Goal: Task Accomplishment & Management: Manage account settings

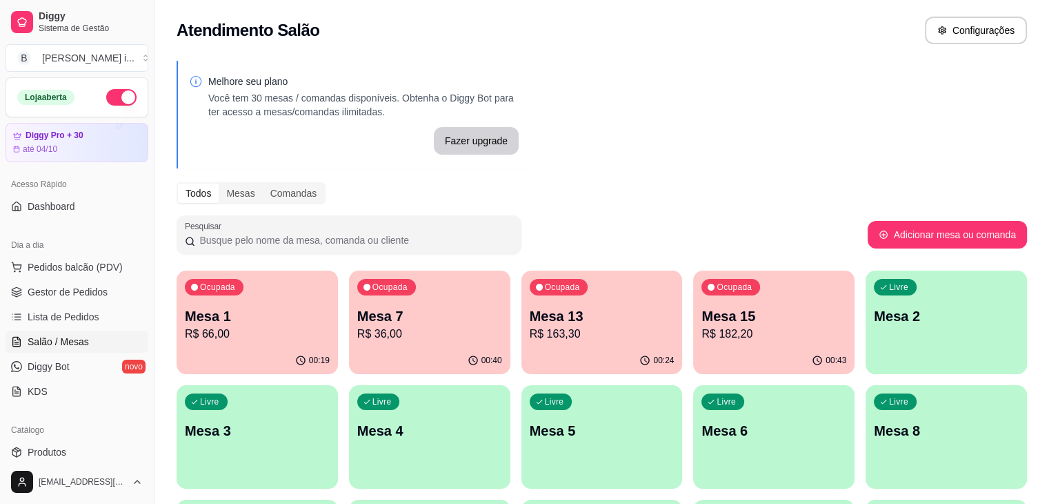
click at [693, 343] on div "Ocupada Mesa 15 R$ 182,20" at bounding box center [773, 308] width 161 height 77
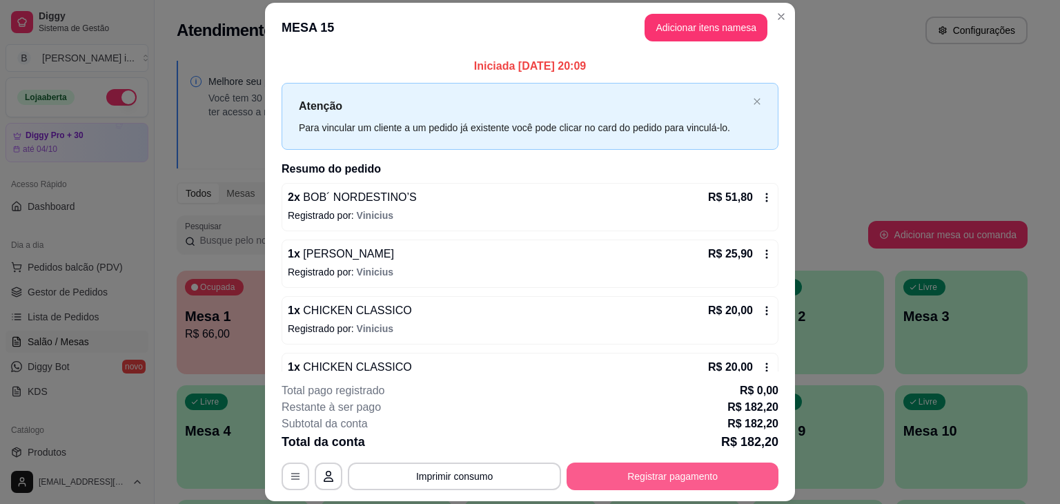
click at [661, 473] on button "Registrar pagamento" at bounding box center [672, 476] width 212 height 28
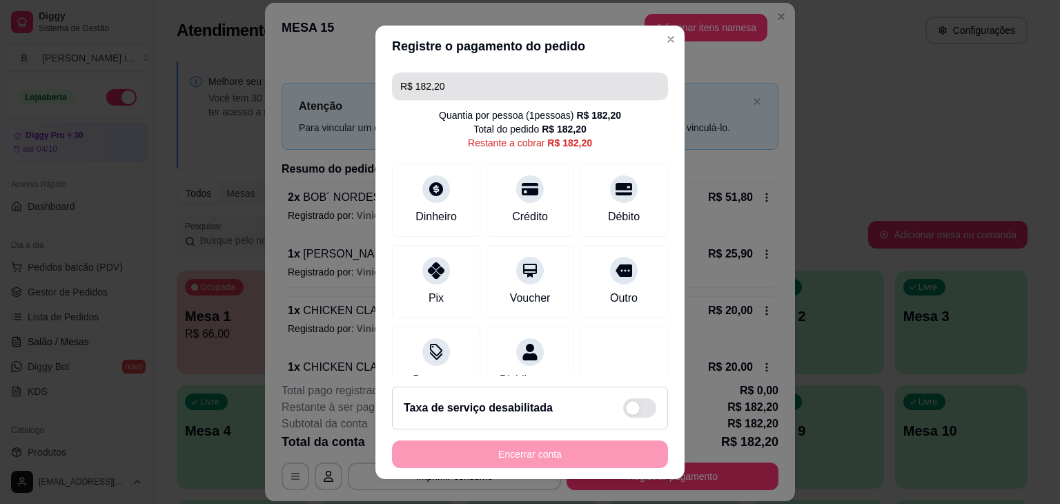
click at [464, 94] on input "R$ 182,20" at bounding box center [529, 86] width 259 height 28
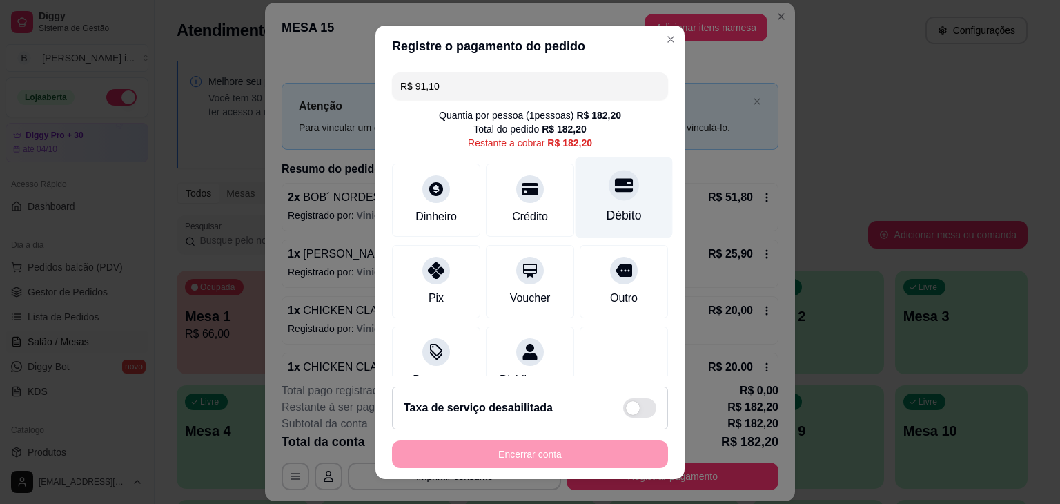
click at [608, 194] on div at bounding box center [623, 185] width 30 height 30
click at [606, 224] on div "Débito" at bounding box center [623, 215] width 35 height 18
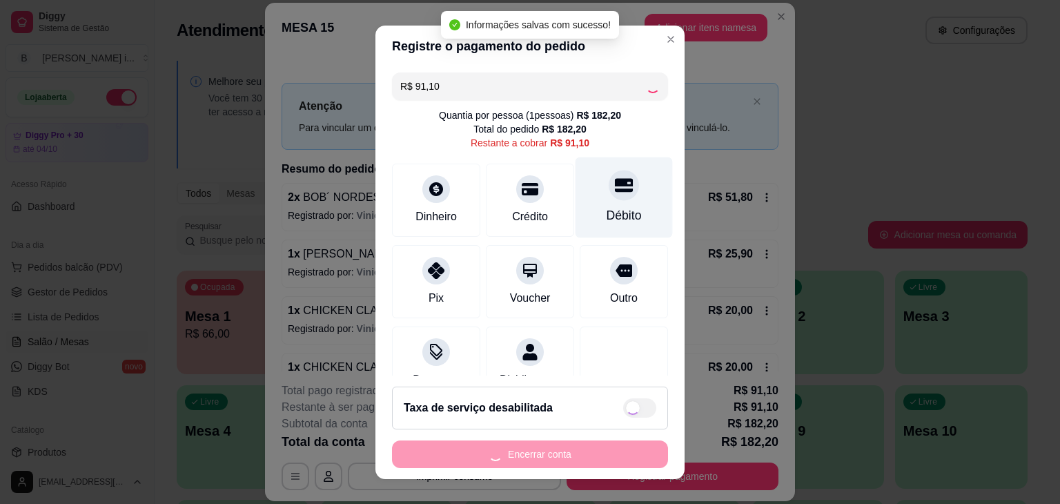
type input "R$ 0,00"
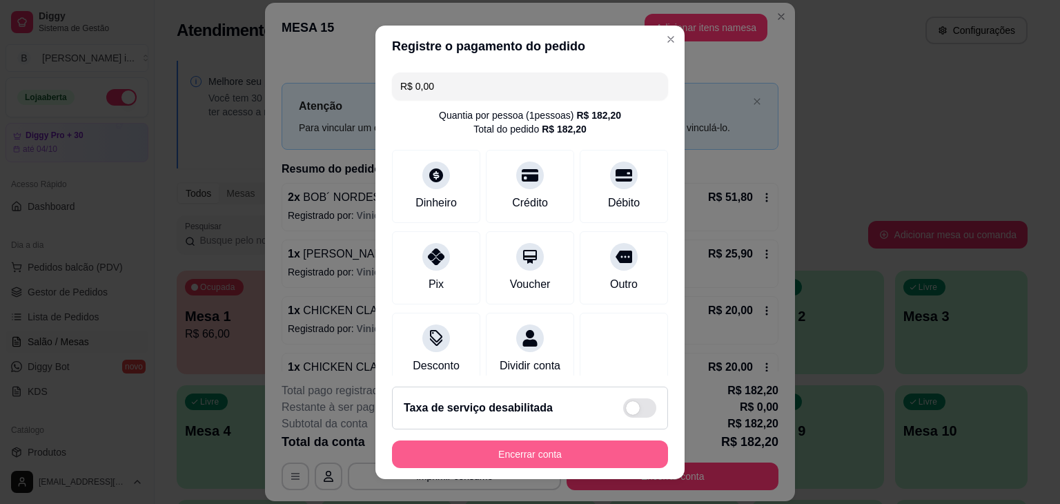
click at [559, 450] on button "Encerrar conta" at bounding box center [530, 454] width 276 height 28
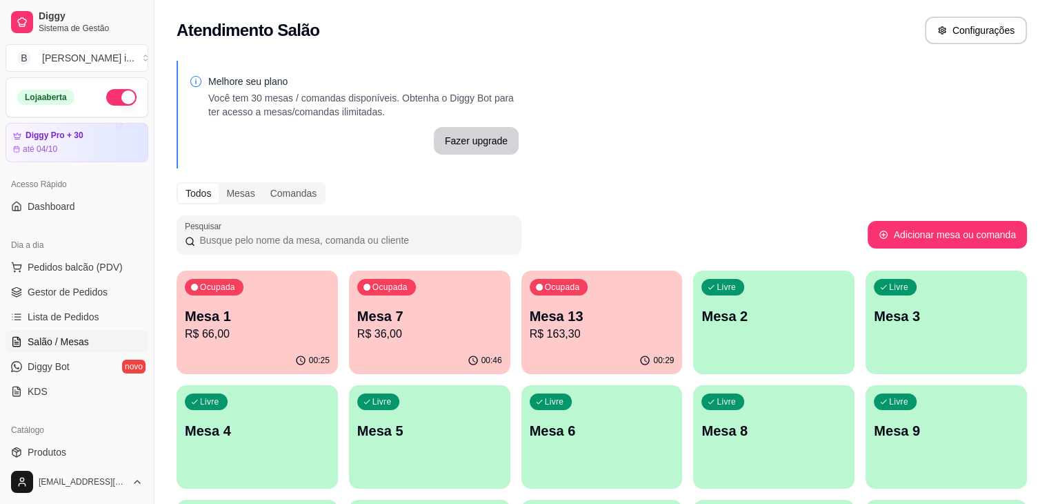
click at [59, 302] on ul "Pedidos balcão (PDV) Gestor de Pedidos Lista de Pedidos Salão / Mesas Diggy Bot…" at bounding box center [77, 329] width 143 height 146
click at [61, 299] on link "Gestor de Pedidos" at bounding box center [77, 292] width 143 height 22
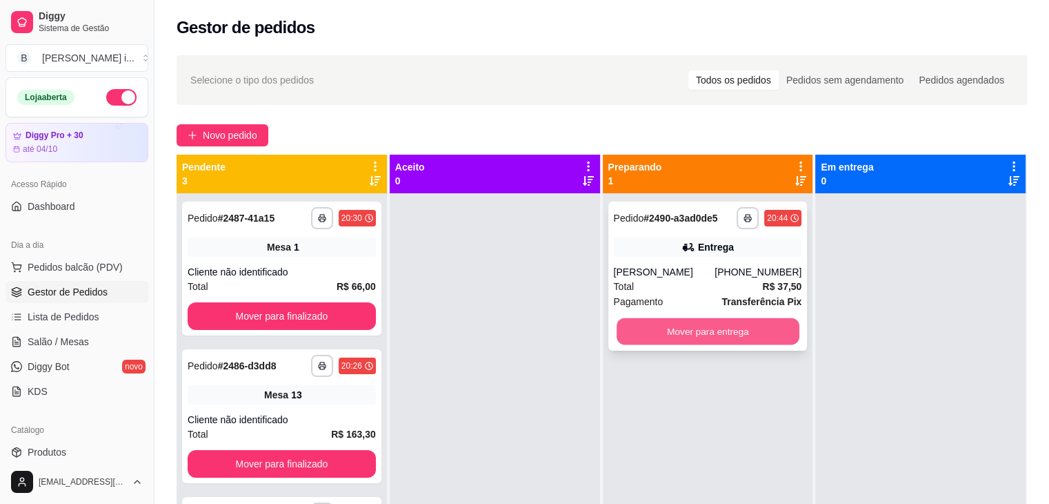
click at [766, 337] on button "Mover para entrega" at bounding box center [708, 331] width 183 height 27
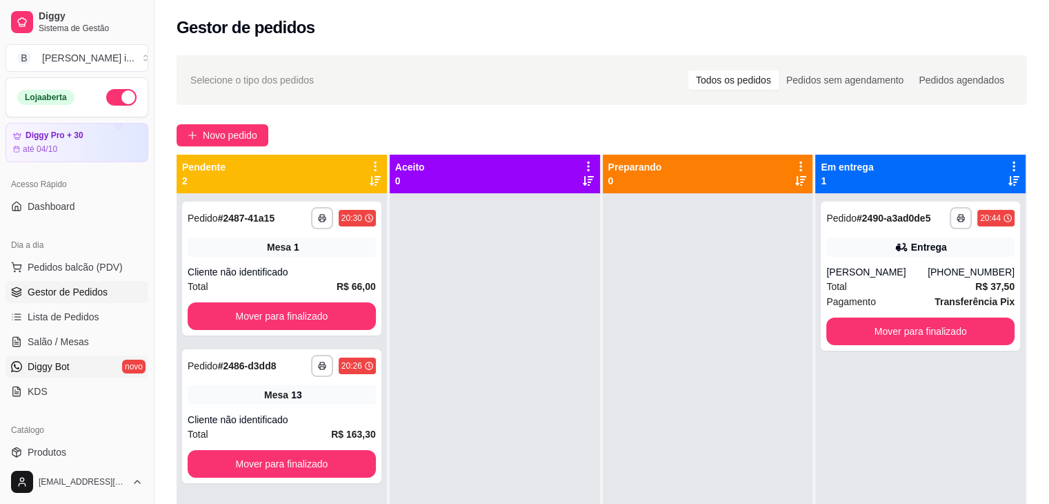
click at [40, 357] on link "Diggy Bot novo" at bounding box center [77, 366] width 143 height 22
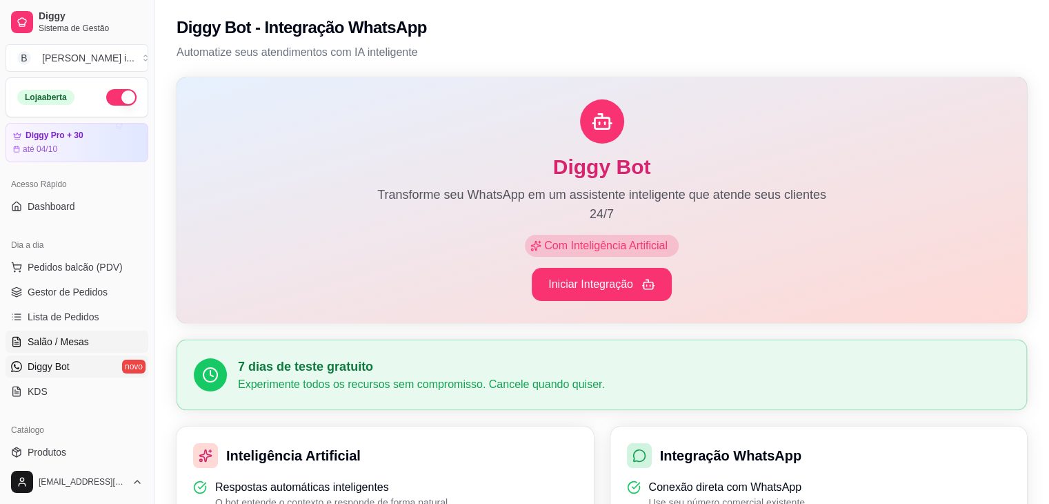
click at [37, 339] on span "Salão / Mesas" at bounding box center [58, 342] width 61 height 14
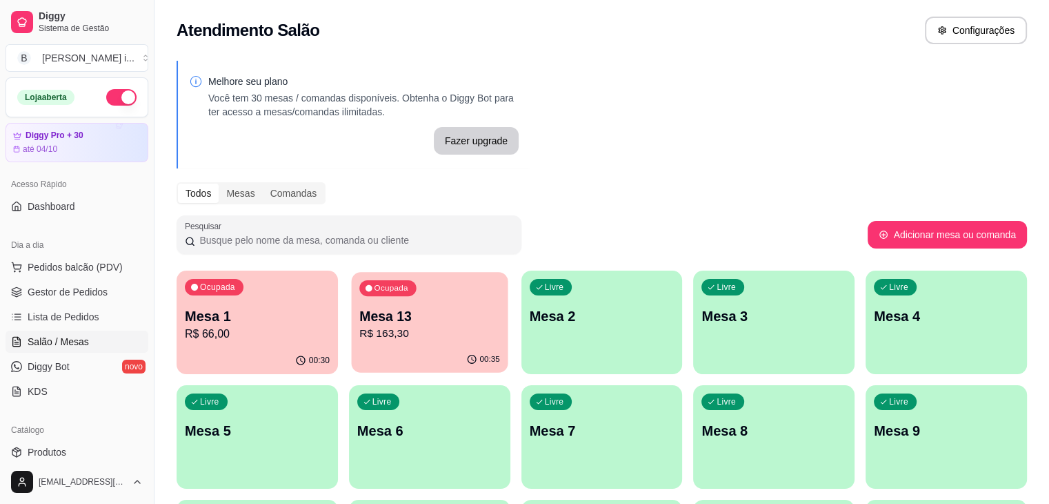
click at [419, 326] on p "R$ 163,30" at bounding box center [429, 334] width 141 height 16
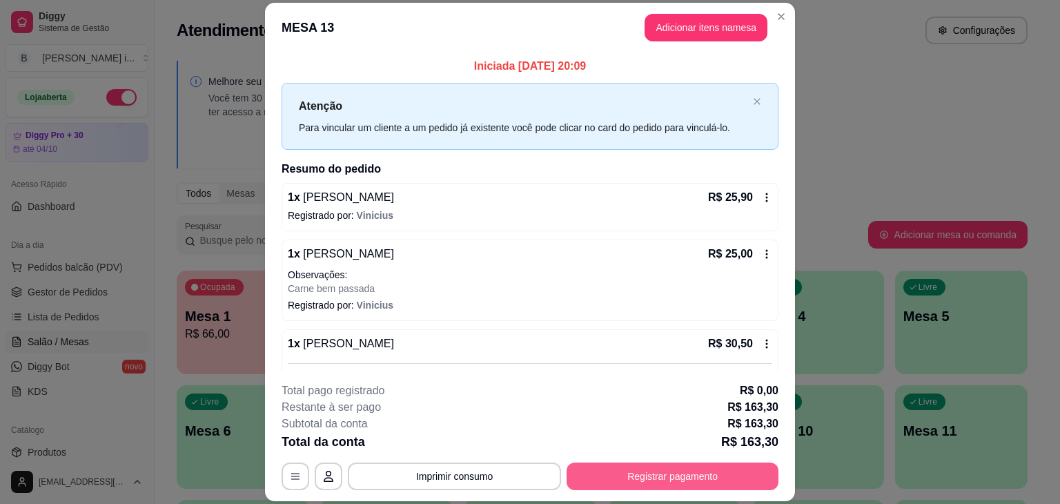
click at [631, 470] on button "Registrar pagamento" at bounding box center [672, 476] width 212 height 28
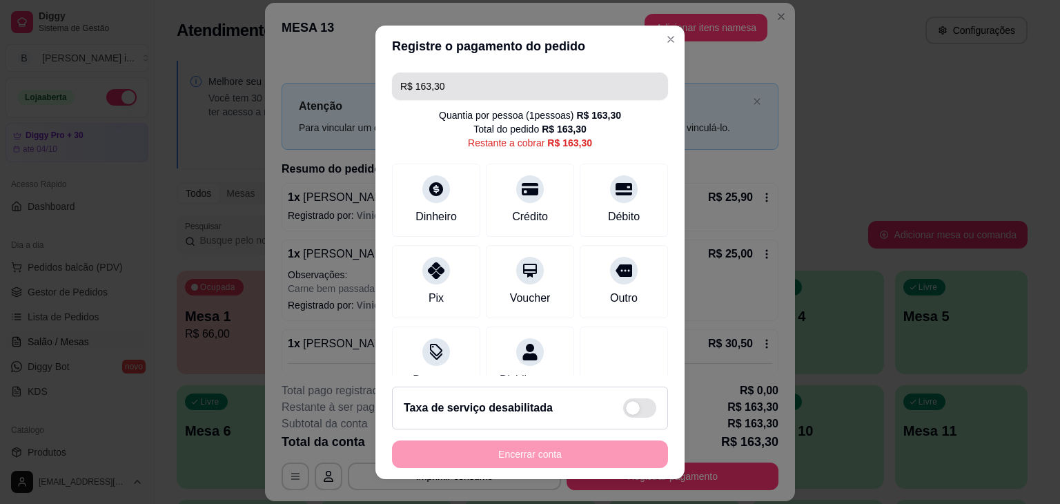
click at [469, 92] on input "R$ 163,30" at bounding box center [529, 86] width 259 height 28
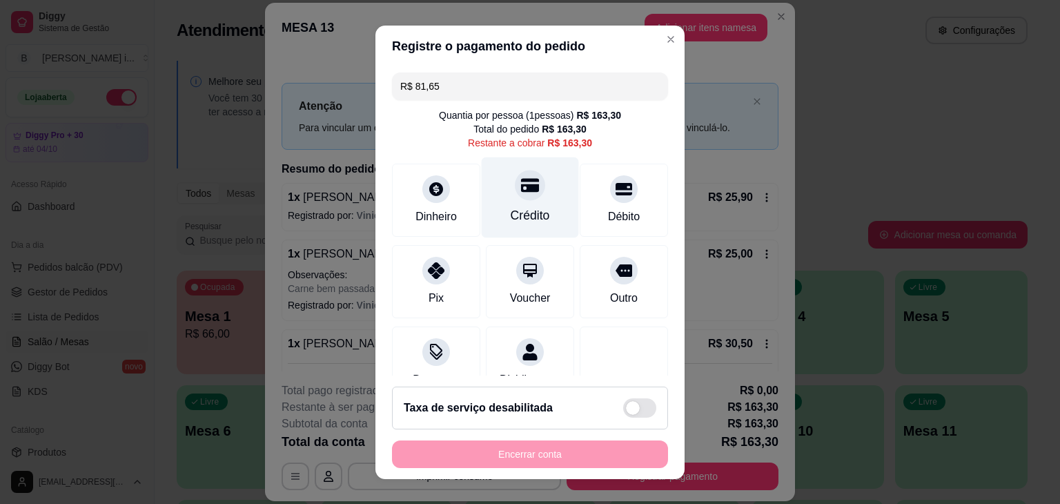
drag, startPoint x: 486, startPoint y: 190, endPoint x: 488, endPoint y: 183, distance: 7.7
click at [488, 190] on div "Crédito" at bounding box center [530, 197] width 97 height 81
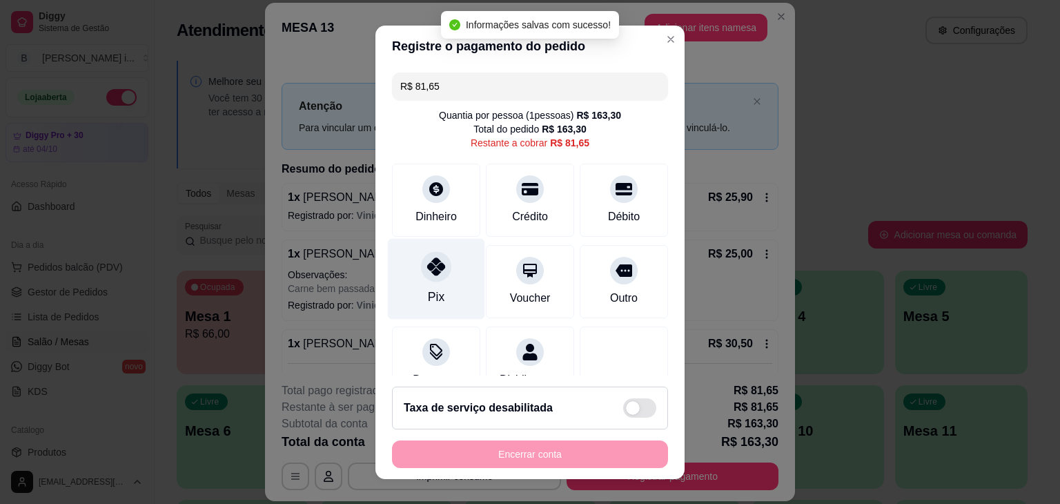
click at [441, 288] on div "Pix" at bounding box center [436, 278] width 97 height 81
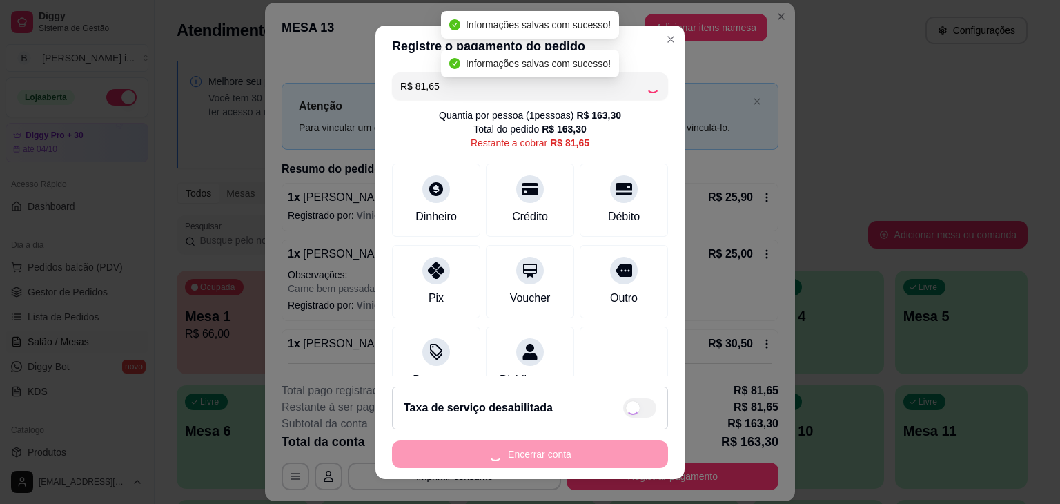
type input "R$ 0,00"
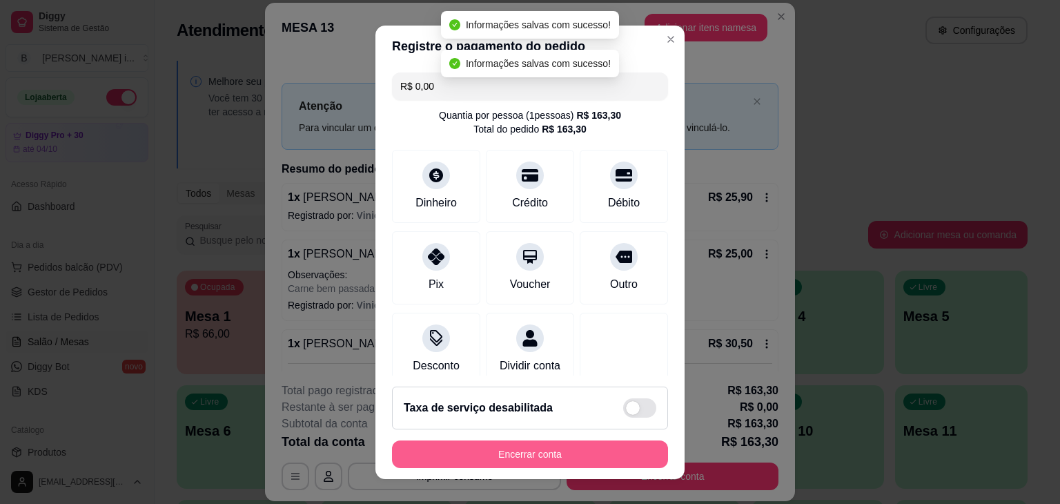
click at [519, 449] on button "Encerrar conta" at bounding box center [530, 454] width 276 height 28
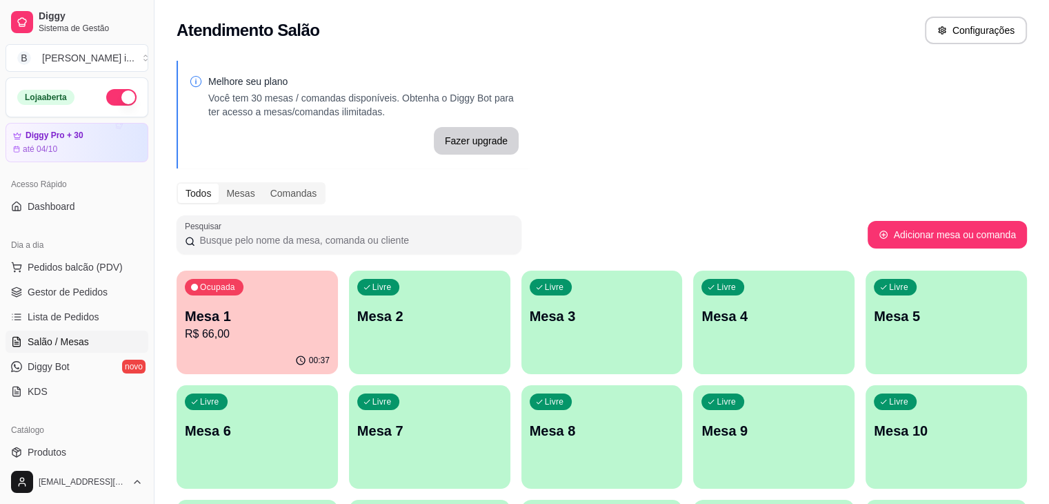
click at [73, 302] on ul "Pedidos balcão (PDV) Gestor de Pedidos Lista de Pedidos Salão / Mesas Diggy Bot…" at bounding box center [77, 329] width 143 height 146
click at [74, 288] on span "Gestor de Pedidos" at bounding box center [68, 292] width 80 height 14
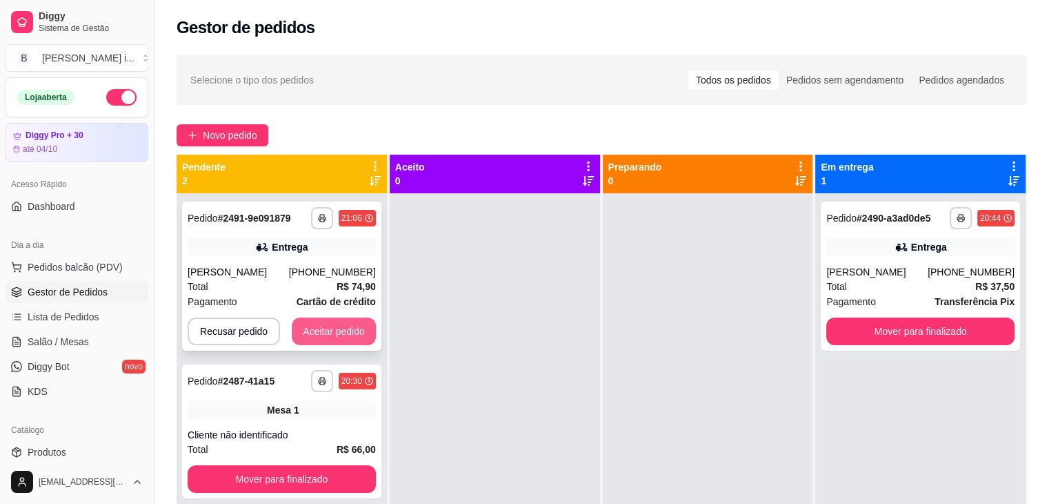
click at [333, 322] on button "Aceitar pedido" at bounding box center [334, 331] width 84 height 28
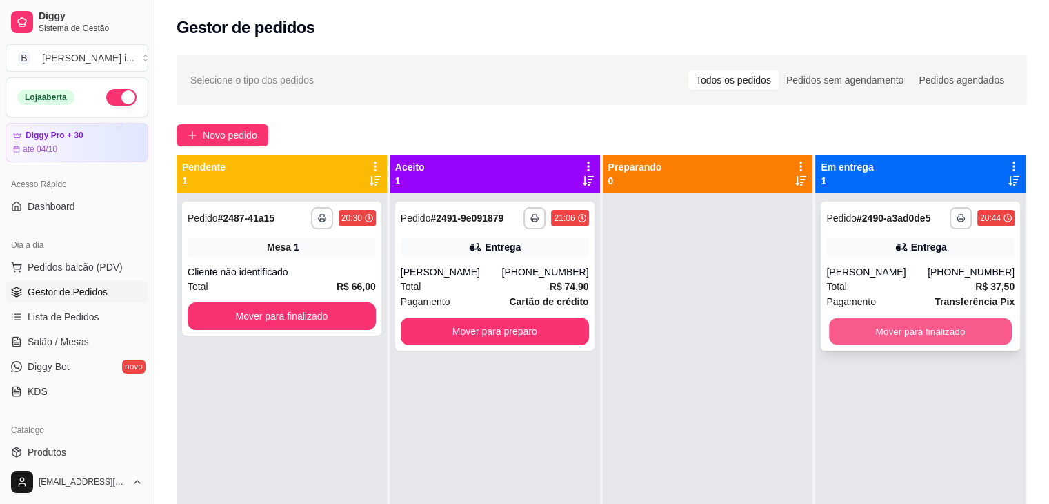
click at [901, 335] on button "Mover para finalizado" at bounding box center [920, 331] width 183 height 27
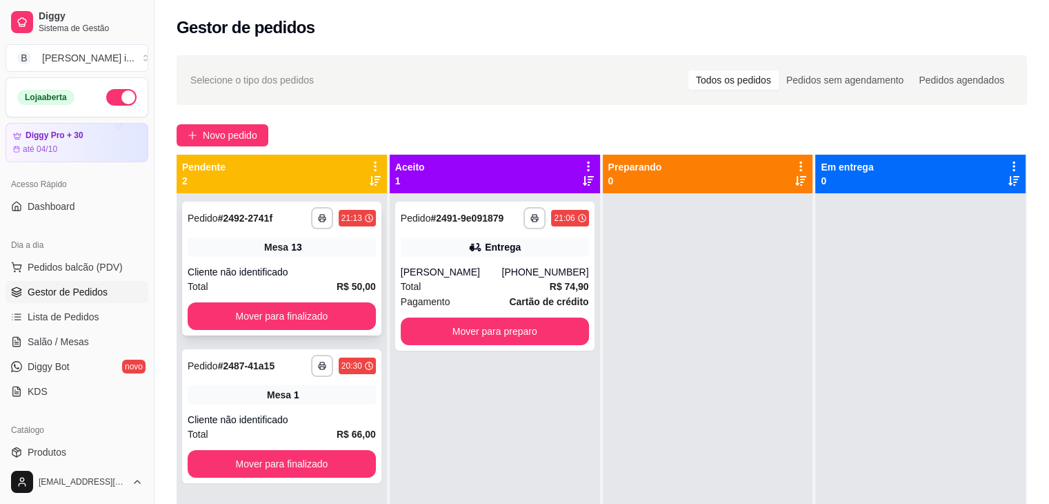
click at [358, 274] on div "Cliente não identificado" at bounding box center [282, 272] width 188 height 14
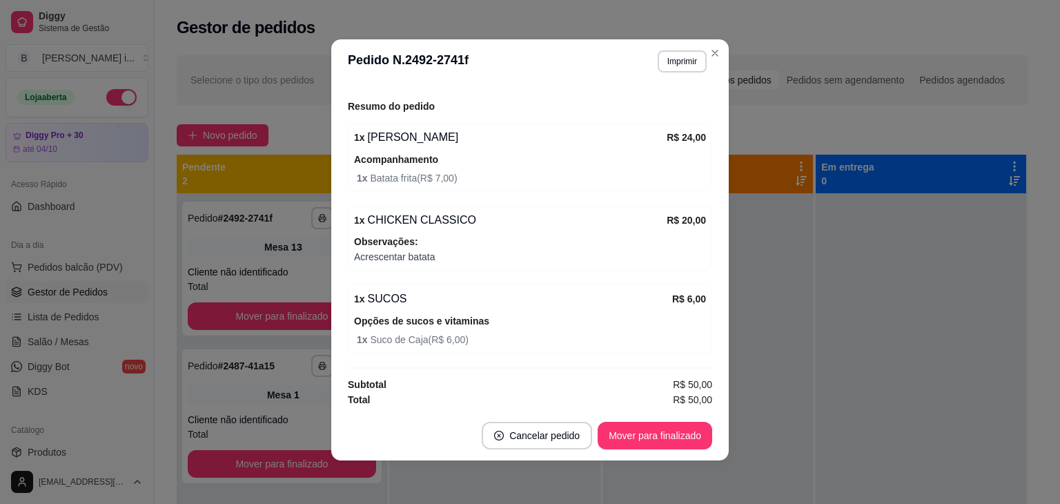
scroll to position [3, 0]
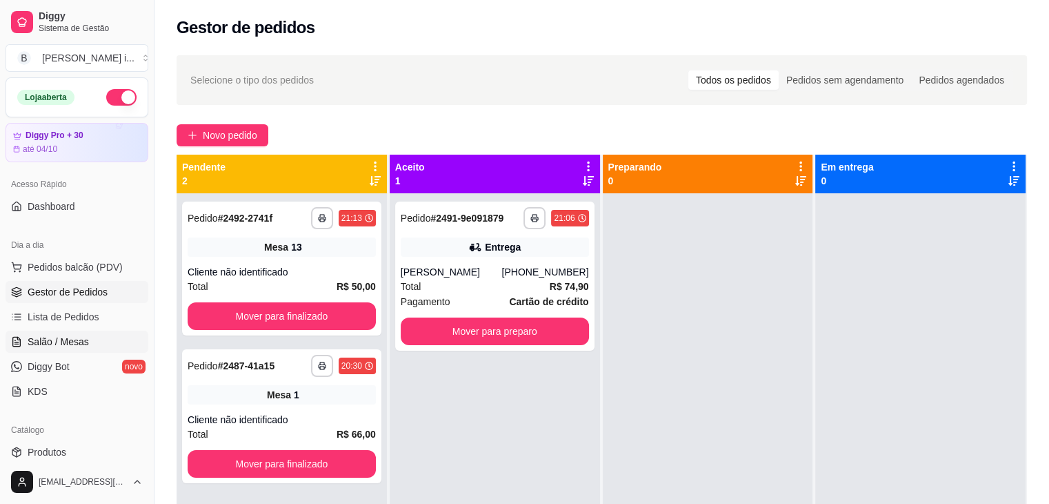
click at [87, 348] on link "Salão / Mesas" at bounding box center [77, 341] width 143 height 22
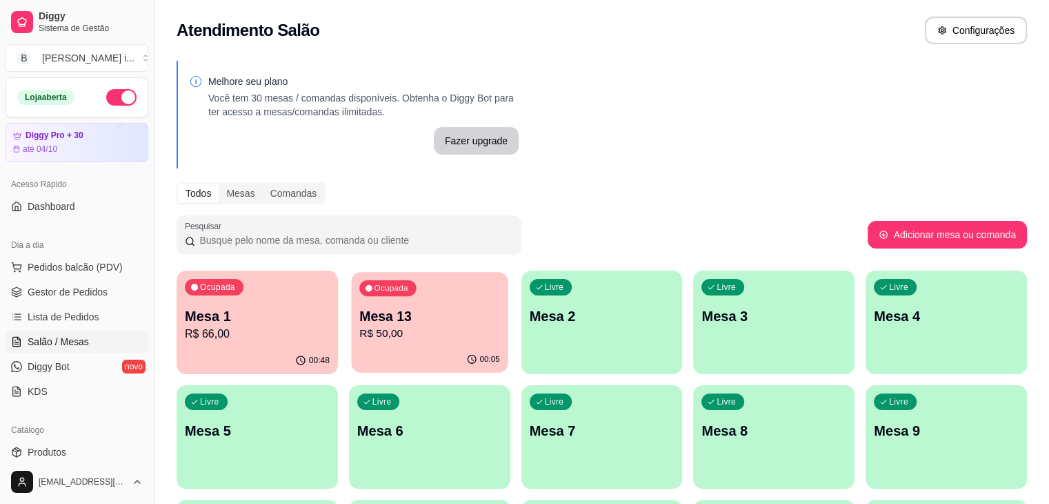
click at [373, 344] on div "Ocupada Mesa 13 R$ 50,00" at bounding box center [429, 309] width 157 height 75
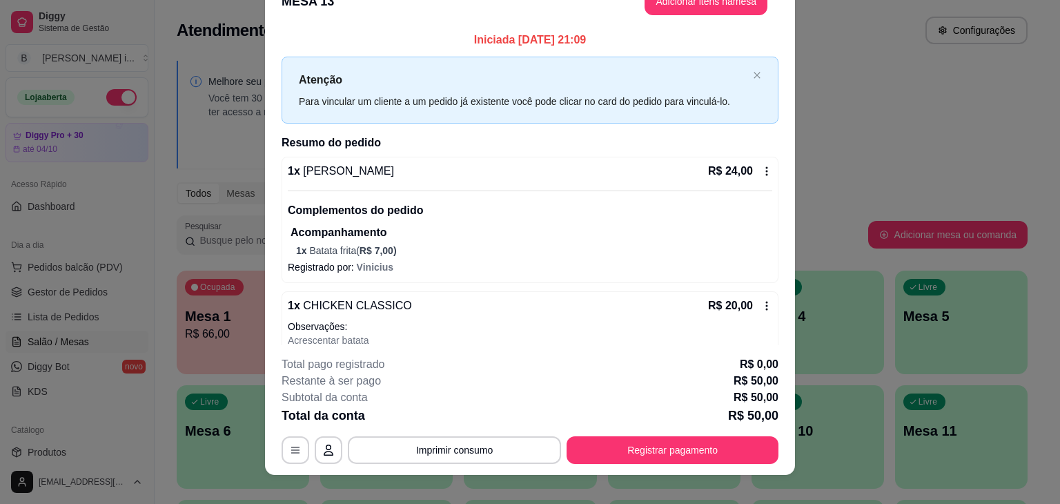
scroll to position [41, 0]
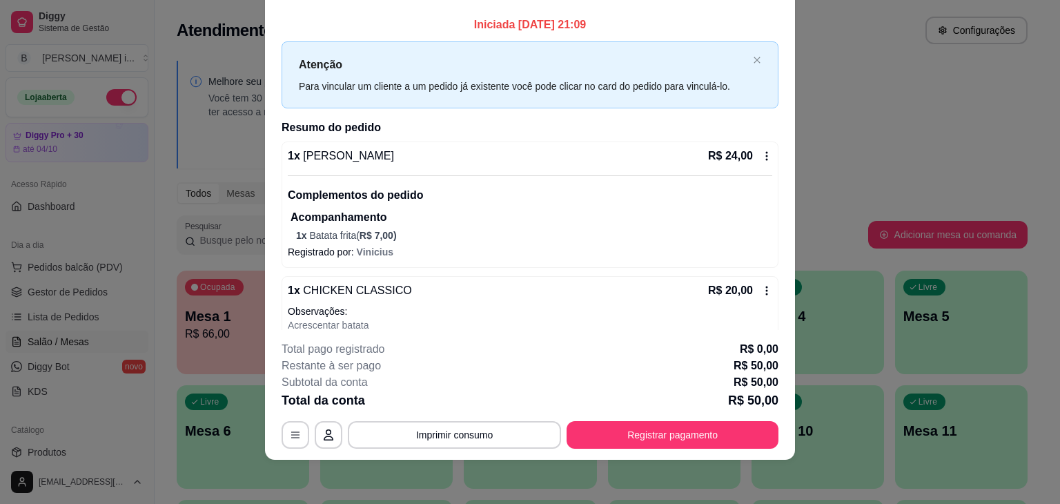
click at [751, 148] on div "R$ 24,00" at bounding box center [740, 156] width 64 height 17
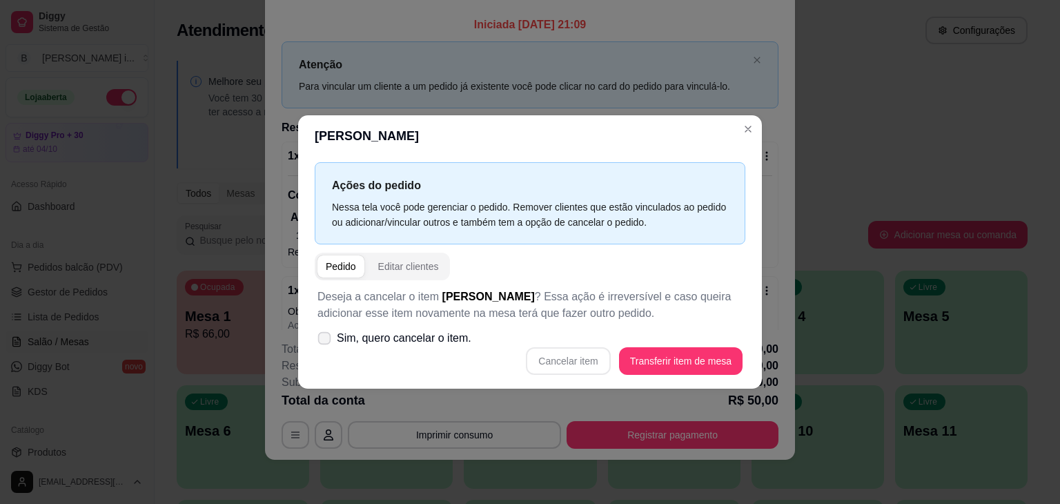
click at [437, 337] on span "Sim, quero cancelar o item." at bounding box center [404, 338] width 135 height 17
click at [326, 341] on input "Sim, quero cancelar o item." at bounding box center [321, 345] width 9 height 9
checkbox input "true"
click at [561, 358] on button "Cancelar item" at bounding box center [568, 361] width 82 height 27
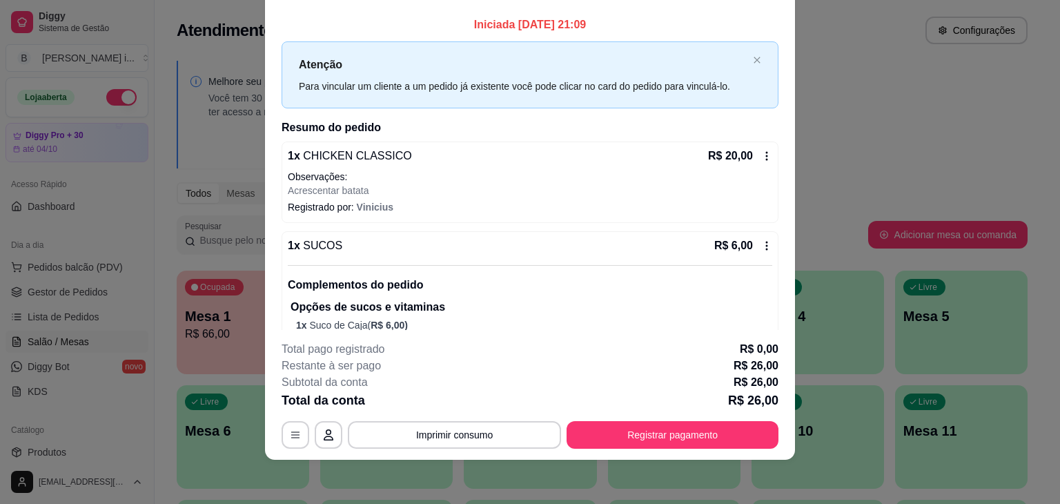
click at [753, 163] on div "R$ 20,00" at bounding box center [740, 156] width 64 height 17
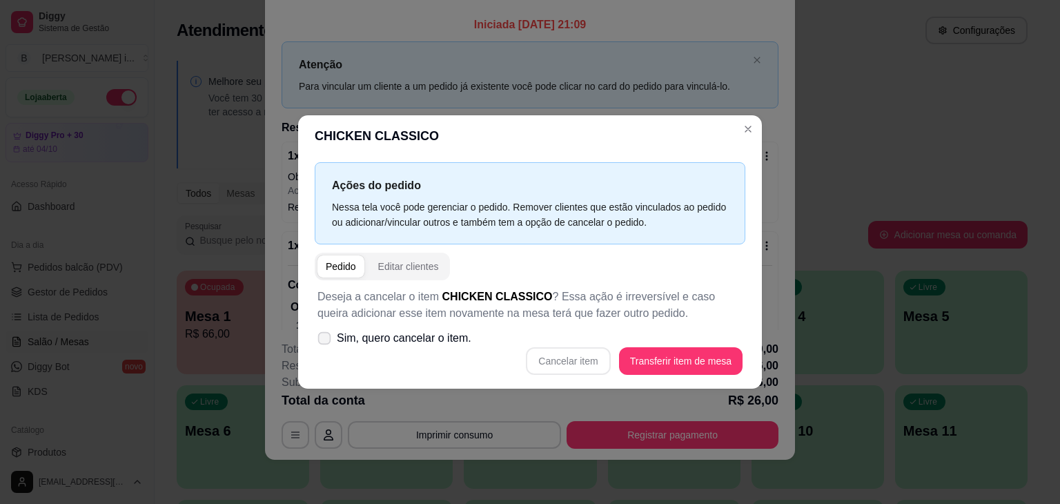
click at [421, 338] on span "Sim, quero cancelar o item." at bounding box center [404, 338] width 135 height 17
click at [326, 341] on input "Sim, quero cancelar o item." at bounding box center [321, 345] width 9 height 9
checkbox input "true"
click at [548, 354] on button "Cancelar item" at bounding box center [568, 361] width 84 height 28
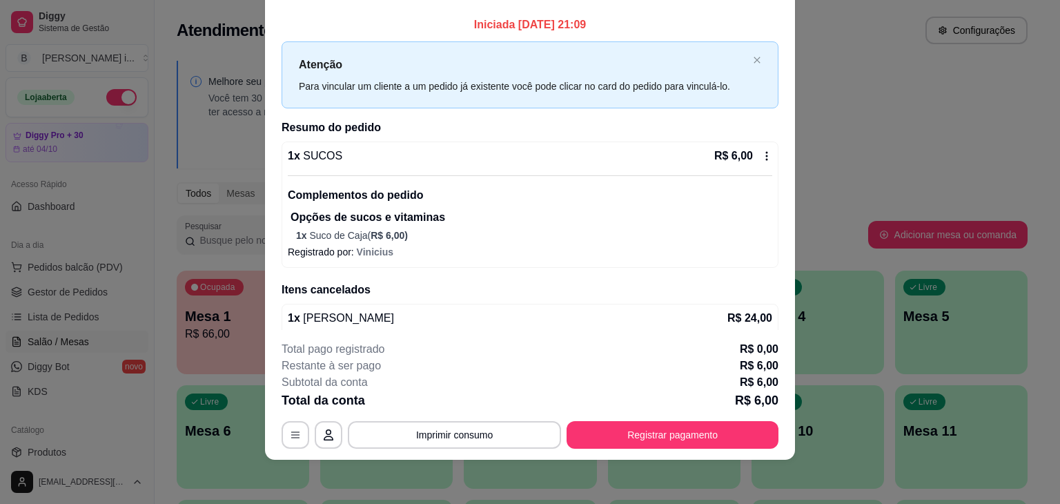
click at [766, 159] on icon at bounding box center [767, 155] width 2 height 9
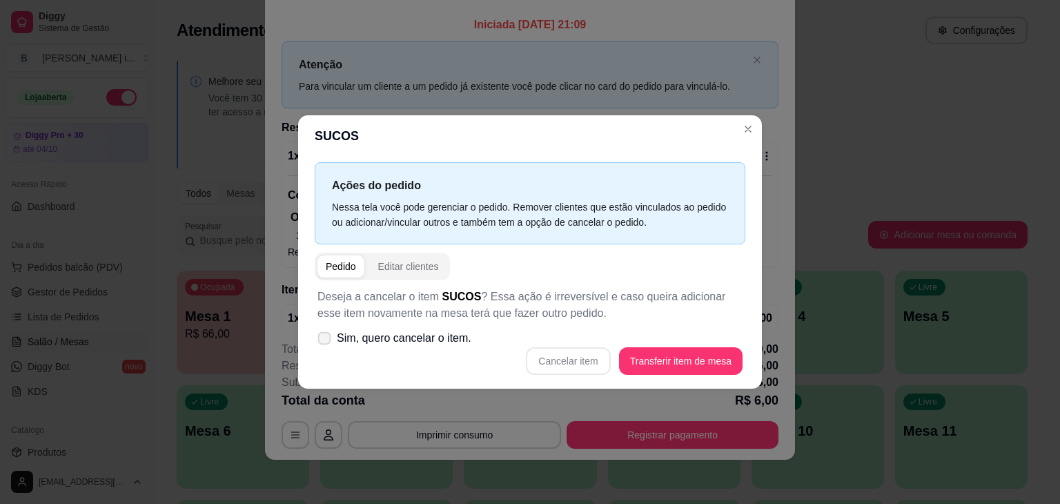
click at [430, 332] on span "Sim, quero cancelar o item." at bounding box center [404, 338] width 135 height 17
click at [326, 341] on input "Sim, quero cancelar o item." at bounding box center [321, 345] width 9 height 9
checkbox input "true"
click at [546, 358] on button "Cancelar item" at bounding box center [568, 361] width 84 height 28
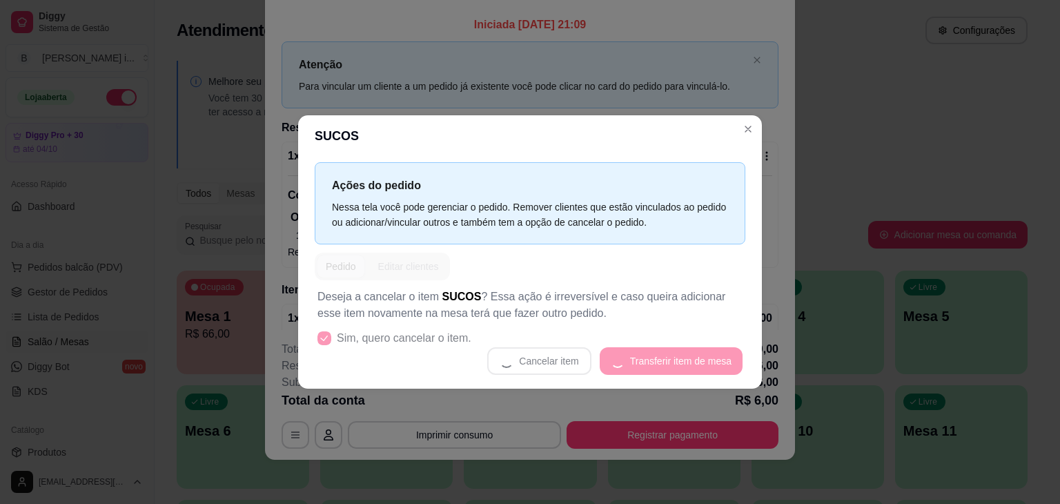
scroll to position [3, 0]
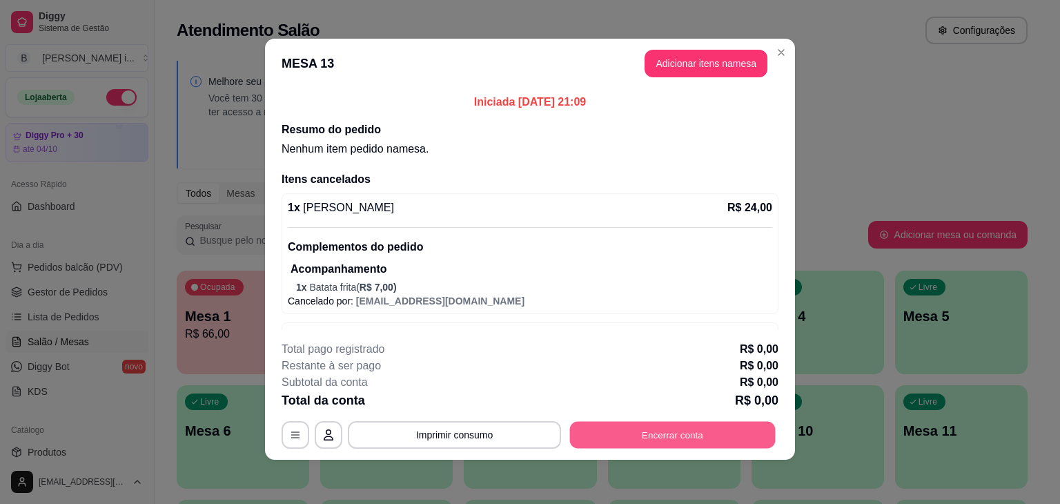
click at [648, 425] on button "Encerrar conta" at bounding box center [673, 435] width 206 height 27
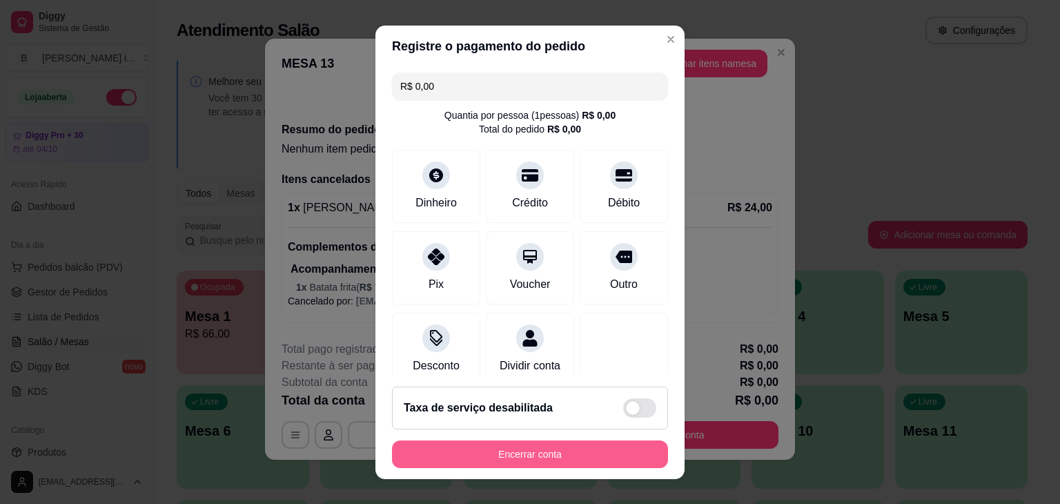
click at [602, 458] on button "Encerrar conta" at bounding box center [530, 454] width 276 height 28
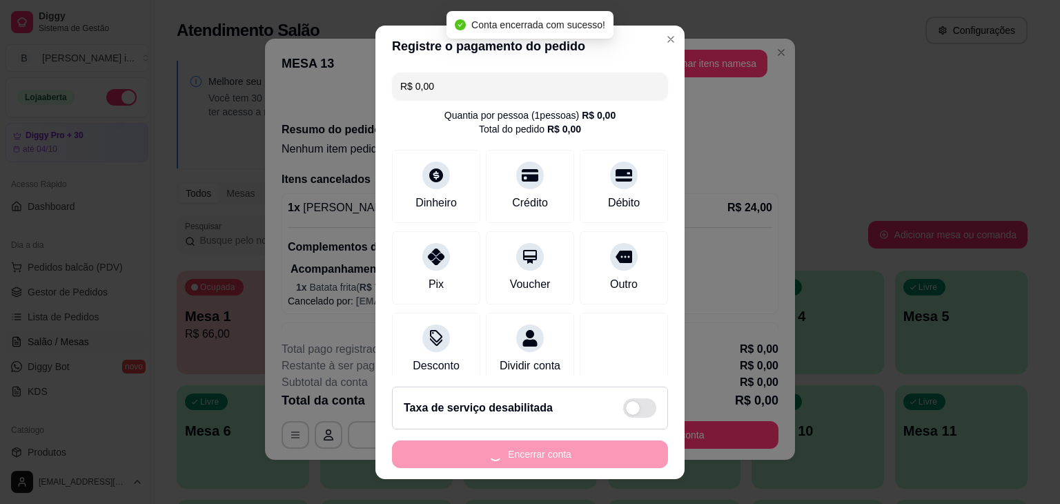
scroll to position [0, 0]
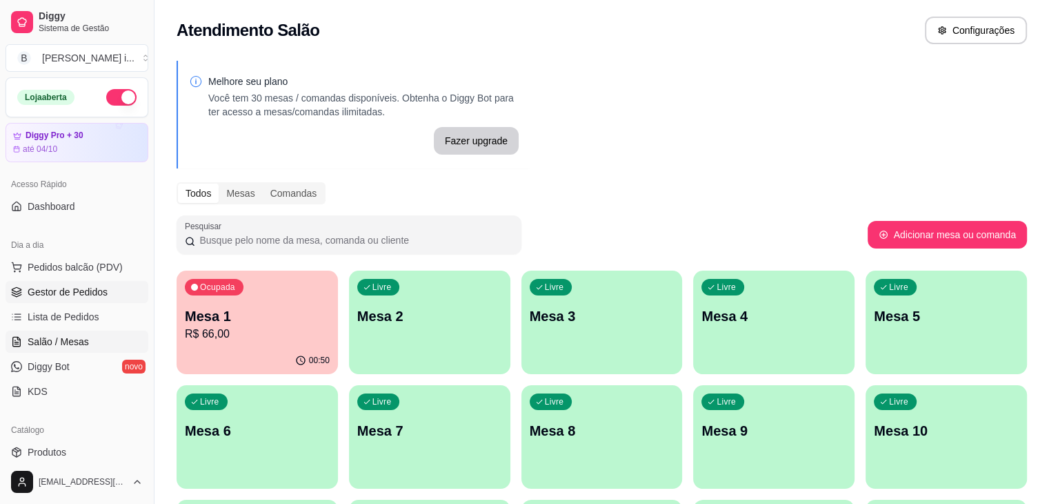
click at [54, 301] on link "Gestor de Pedidos" at bounding box center [77, 292] width 143 height 22
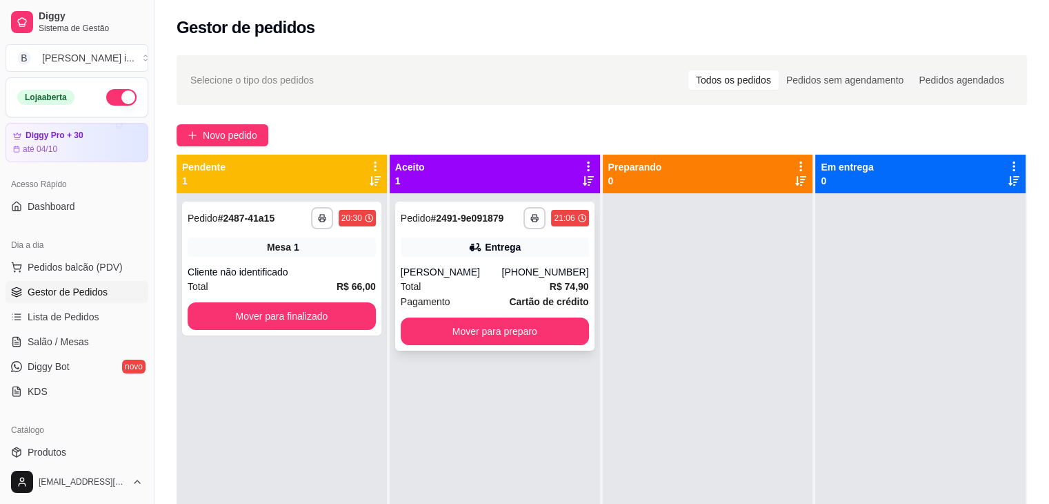
click at [557, 268] on div "[PHONE_NUMBER]" at bounding box center [545, 272] width 87 height 14
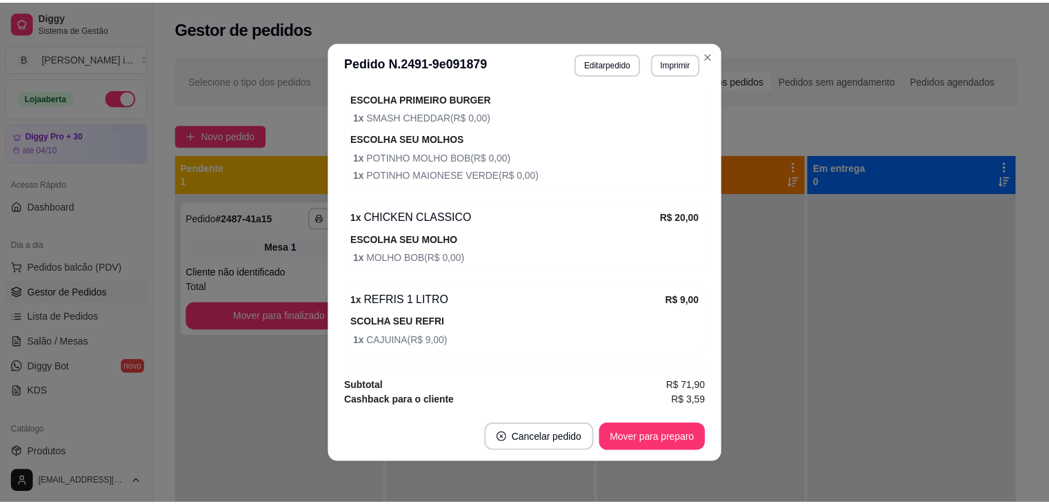
scroll to position [497, 0]
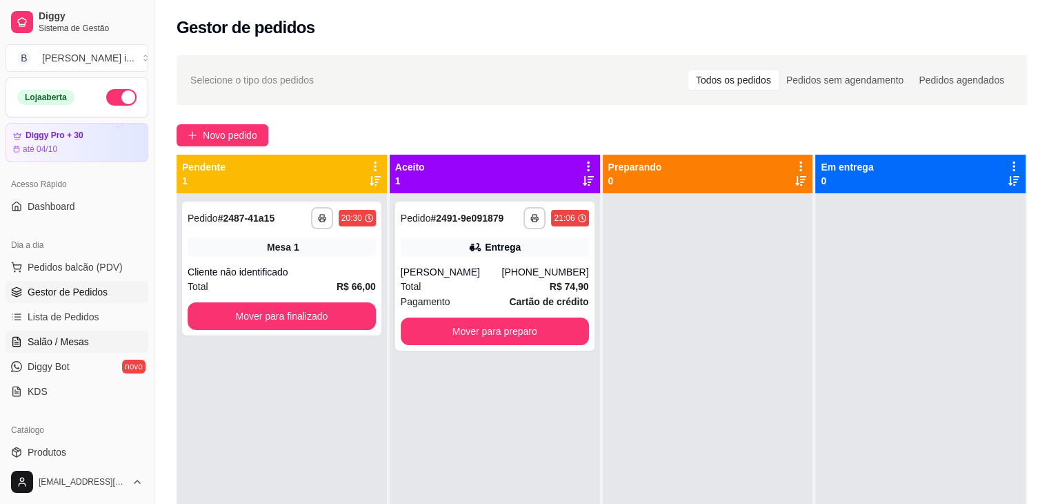
click at [91, 341] on link "Salão / Mesas" at bounding box center [77, 341] width 143 height 22
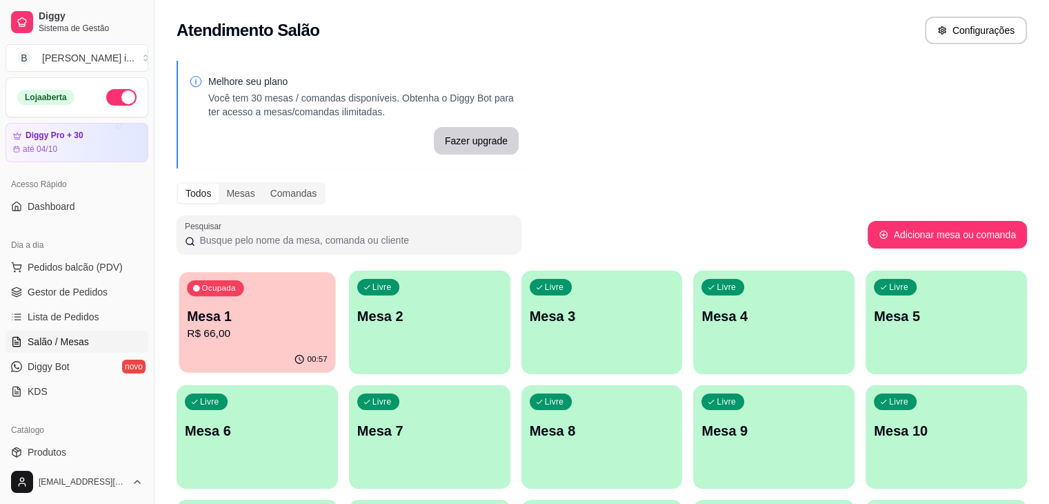
click at [294, 361] on icon "button" at bounding box center [299, 359] width 11 height 11
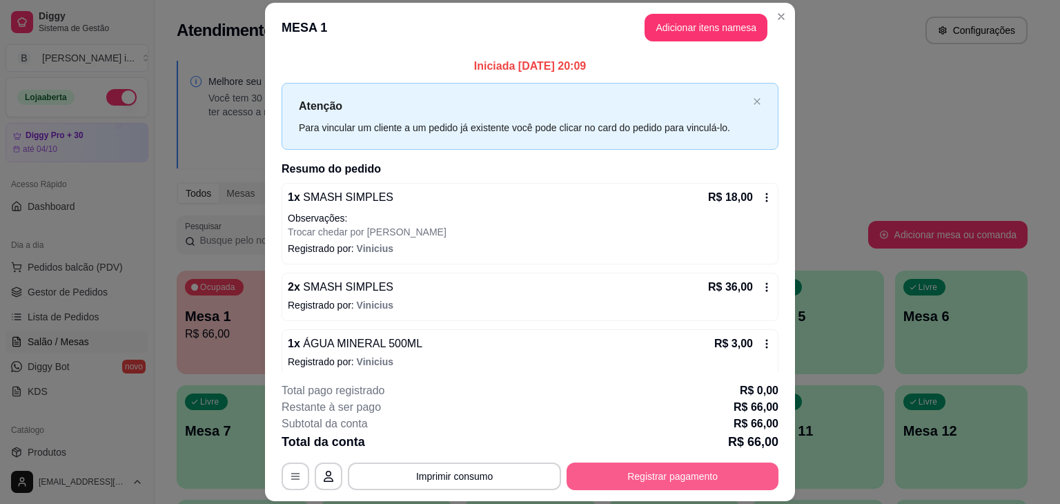
click at [644, 469] on button "Registrar pagamento" at bounding box center [672, 476] width 212 height 28
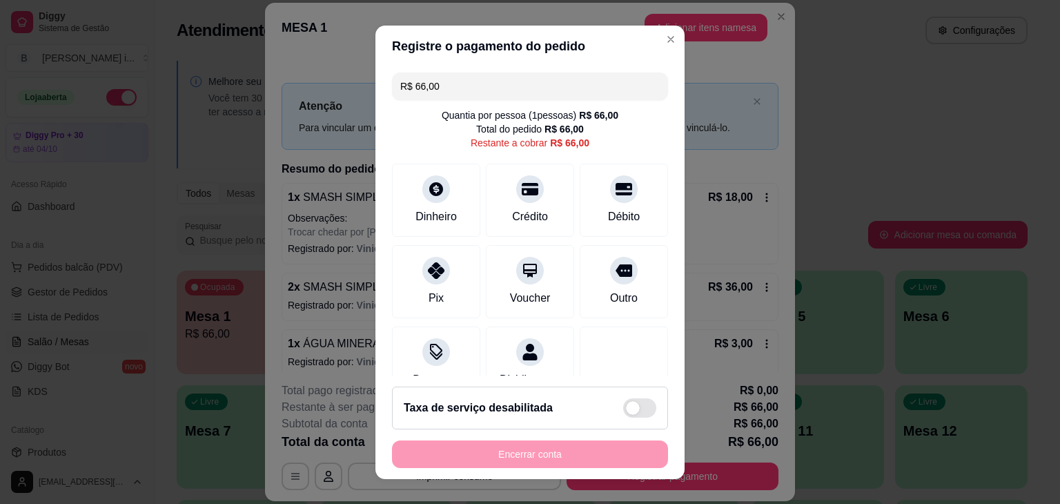
click at [436, 77] on input "R$ 66,00" at bounding box center [529, 86] width 259 height 28
click at [451, 272] on div "Pix" at bounding box center [436, 278] width 97 height 81
click at [488, 72] on input "R$ 45,75" at bounding box center [529, 86] width 259 height 28
click at [538, 192] on div "Crédito" at bounding box center [530, 197] width 97 height 81
click at [506, 79] on input "R$ 43,50" at bounding box center [529, 86] width 259 height 28
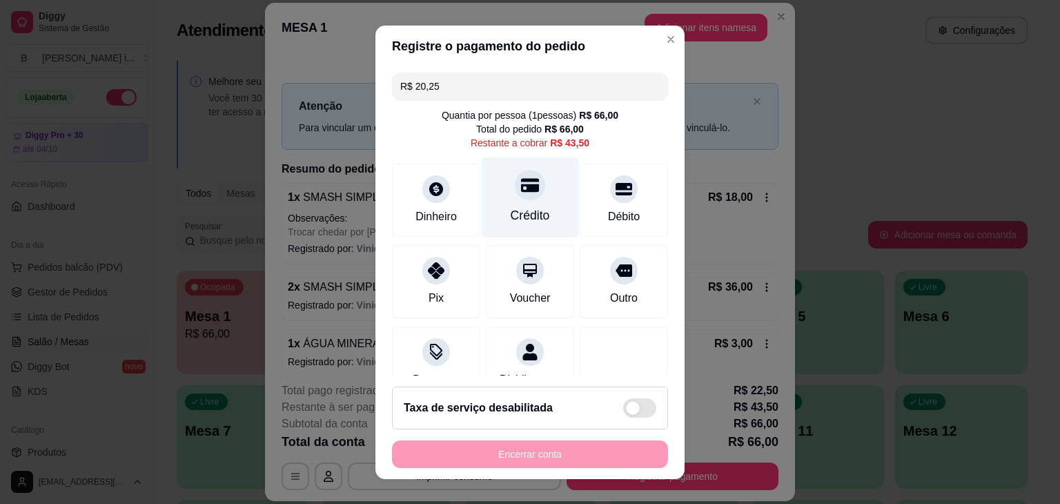
click at [524, 204] on div "Crédito" at bounding box center [530, 197] width 97 height 81
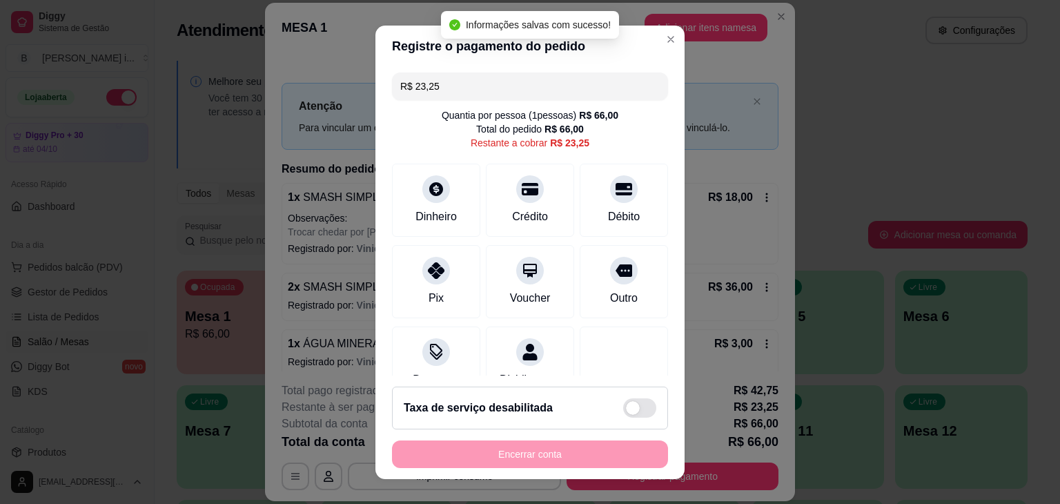
click at [487, 86] on input "R$ 23,25" at bounding box center [529, 86] width 259 height 28
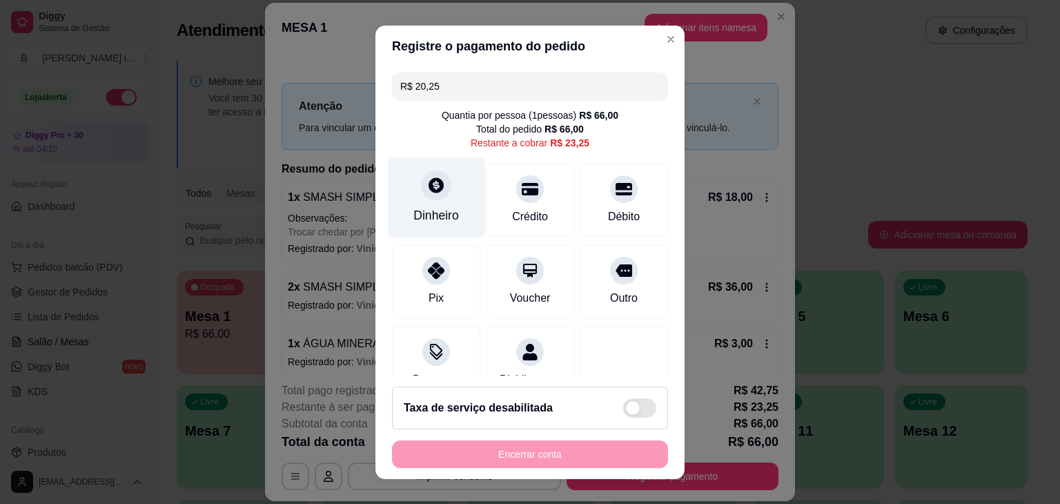
click at [422, 168] on div "Dinheiro" at bounding box center [436, 197] width 97 height 81
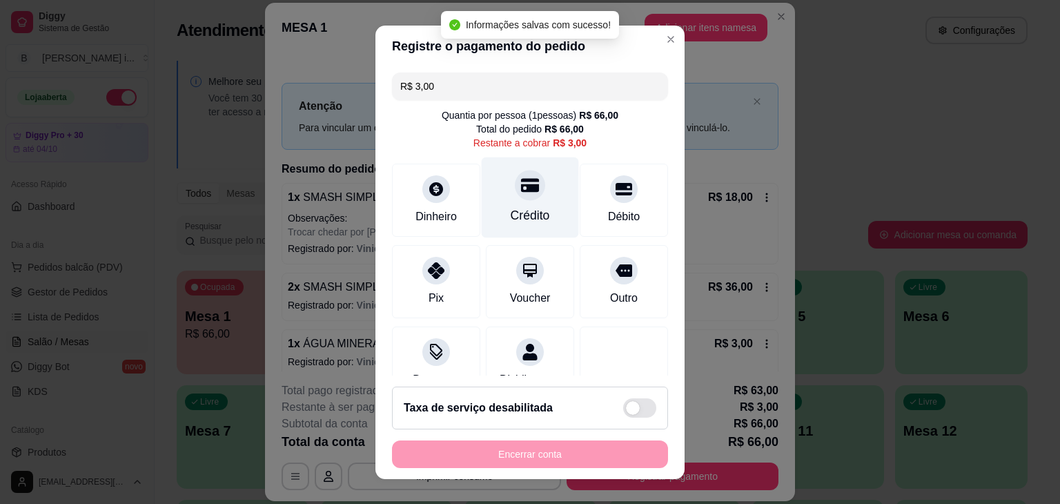
click at [535, 215] on div "Crédito" at bounding box center [530, 197] width 97 height 81
type input "R$ 0,00"
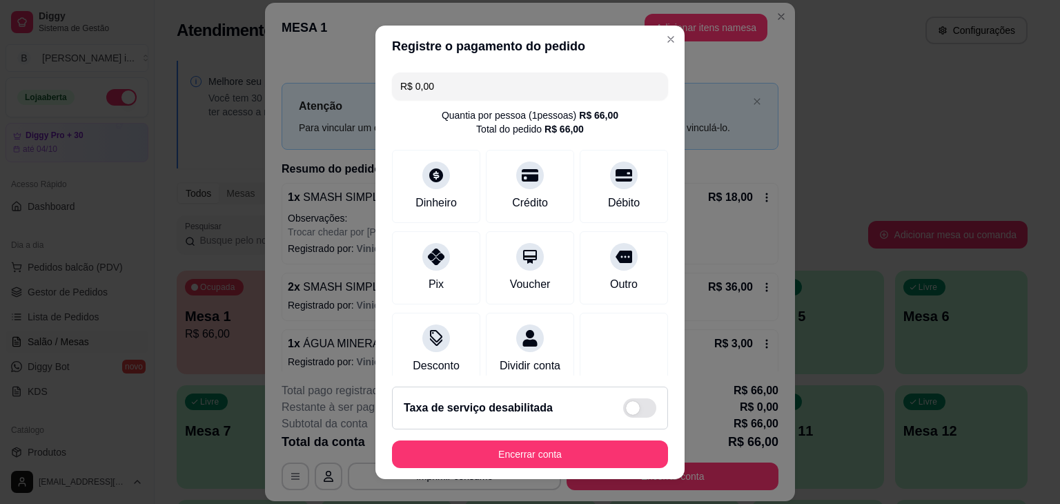
drag, startPoint x: 596, startPoint y: 468, endPoint x: 593, endPoint y: 456, distance: 12.7
click at [595, 466] on footer "Taxa de serviço desabilitada Encerrar conta" at bounding box center [529, 426] width 309 height 103
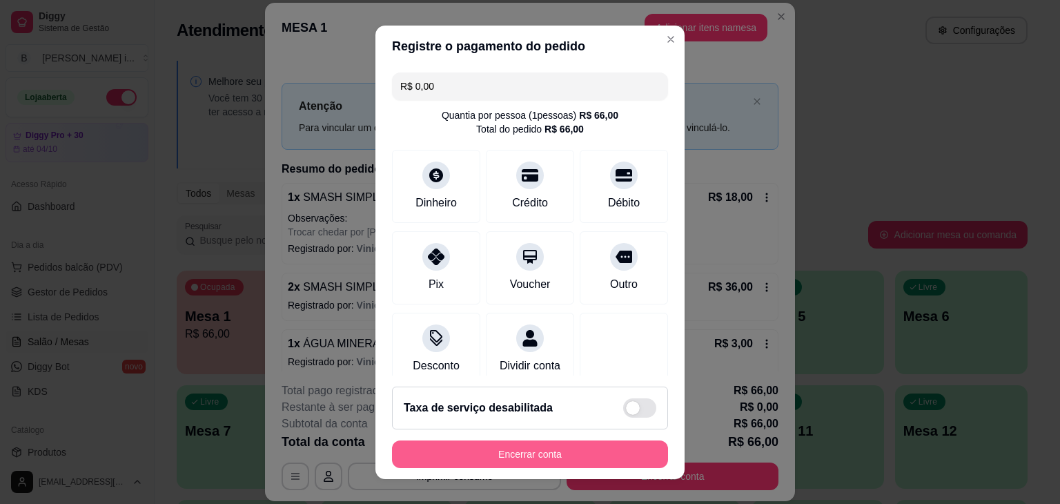
click at [593, 455] on button "Encerrar conta" at bounding box center [530, 454] width 276 height 28
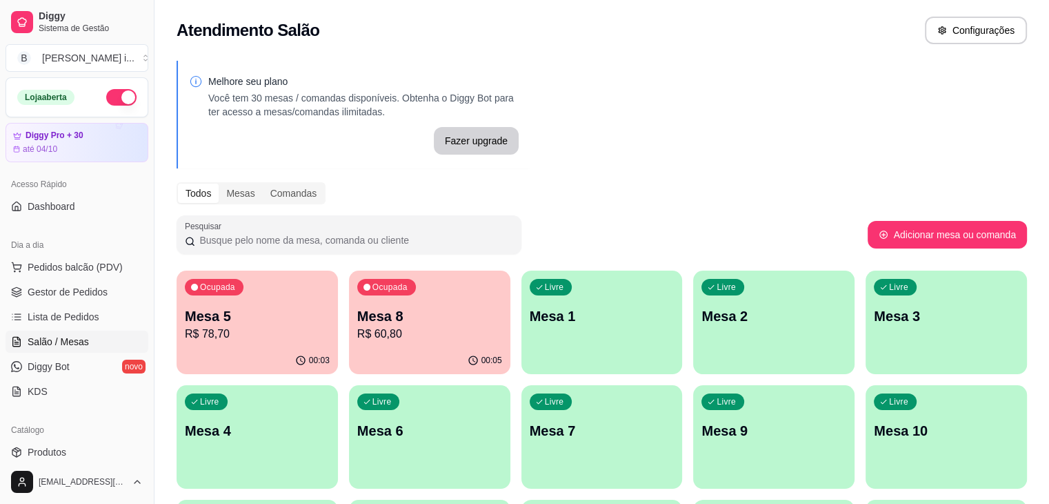
click at [199, 307] on p "Mesa 5" at bounding box center [257, 315] width 145 height 19
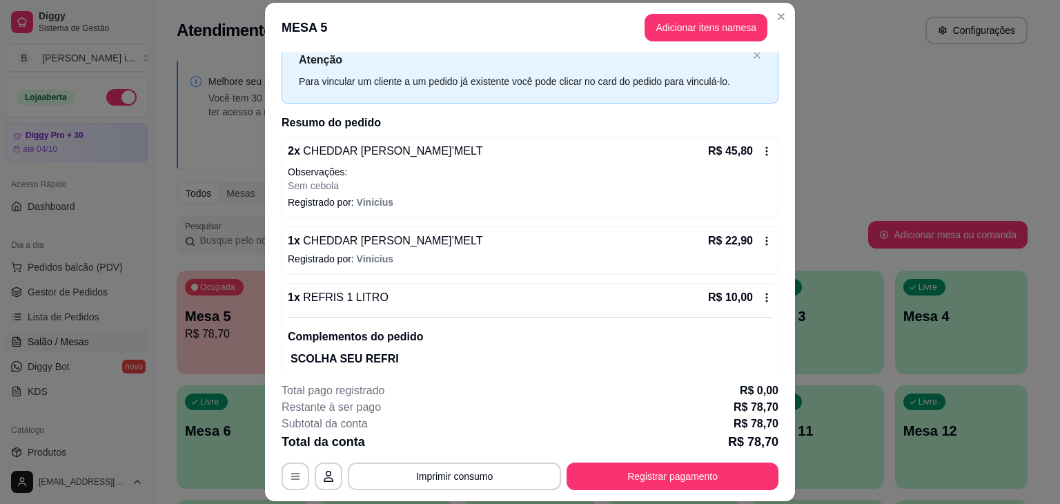
scroll to position [88, 0]
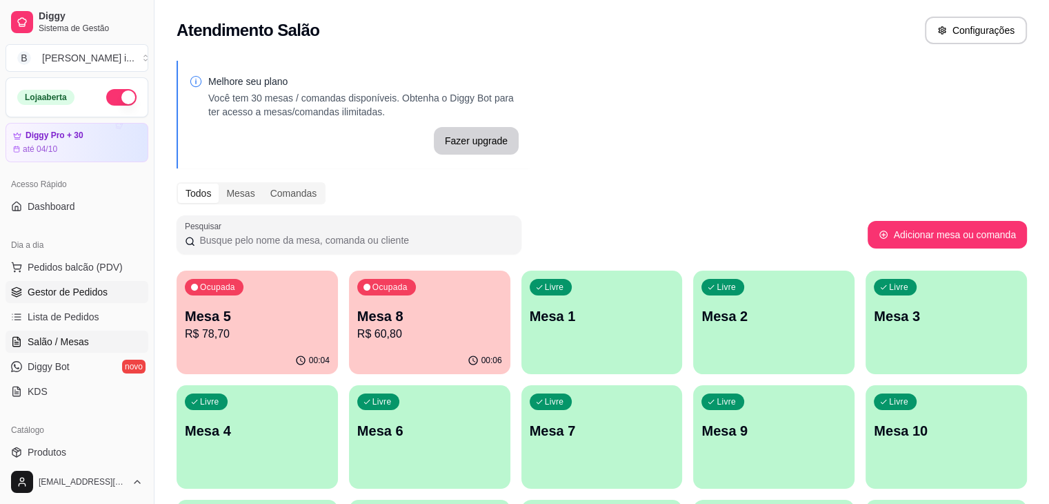
click at [69, 293] on span "Gestor de Pedidos" at bounding box center [68, 292] width 80 height 14
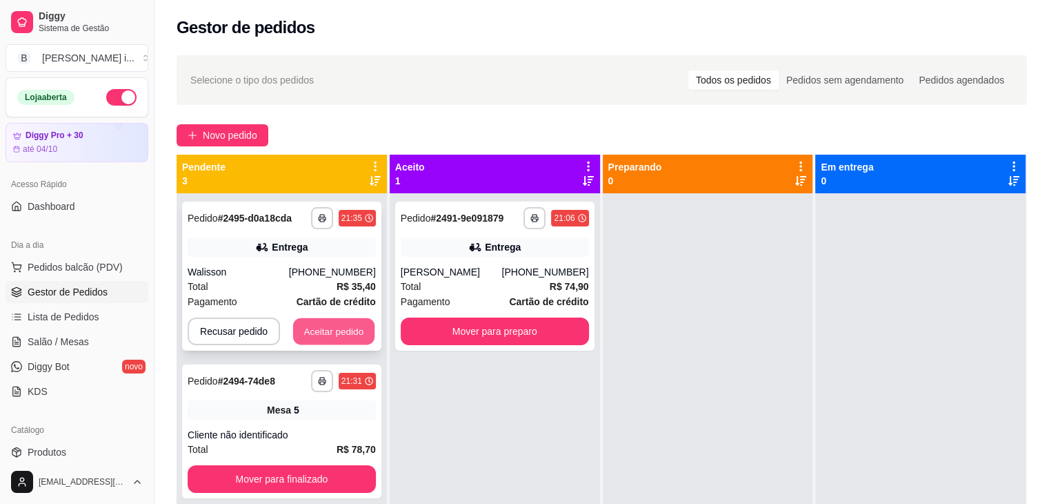
click at [327, 328] on button "Aceitar pedido" at bounding box center [333, 331] width 81 height 27
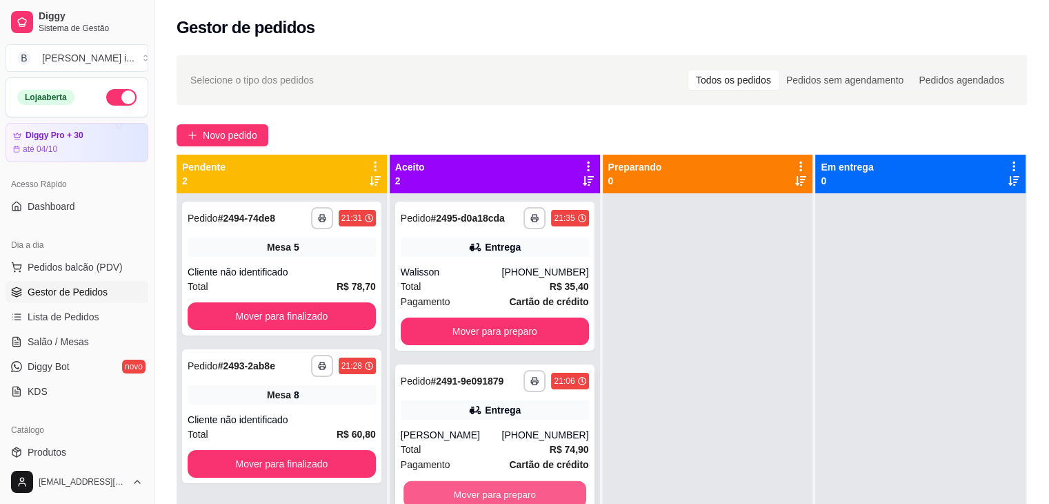
click at [528, 488] on button "Mover para preparo" at bounding box center [495, 494] width 183 height 27
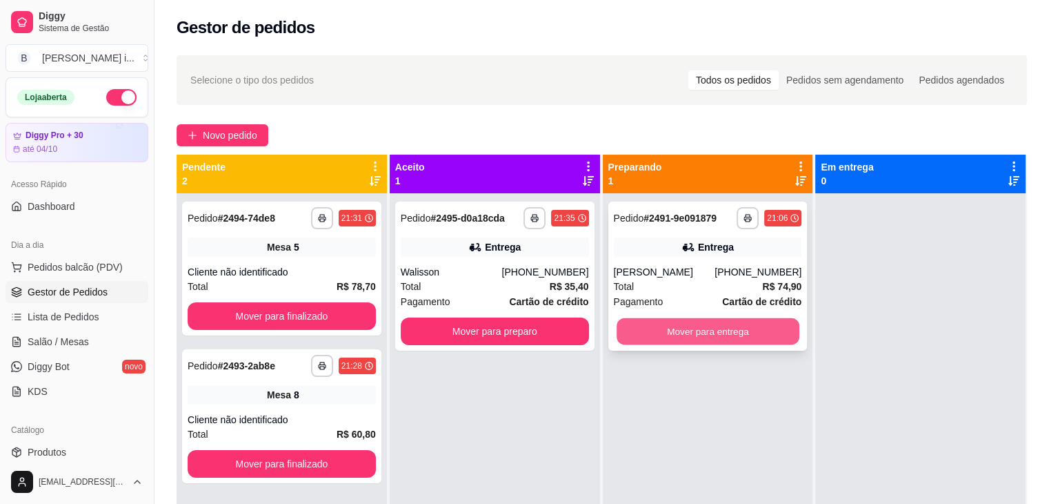
click at [764, 337] on button "Mover para entrega" at bounding box center [708, 331] width 183 height 27
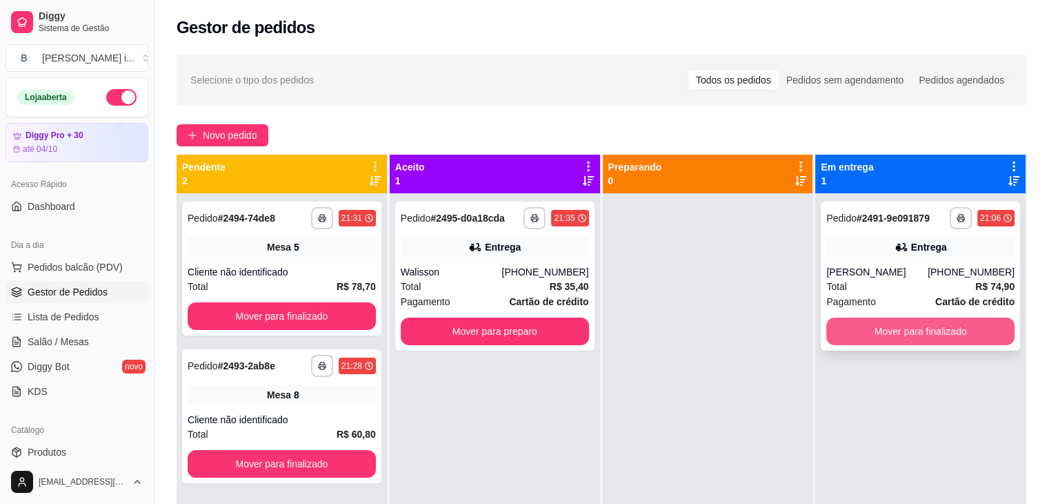
click at [889, 325] on button "Mover para finalizado" at bounding box center [920, 331] width 188 height 28
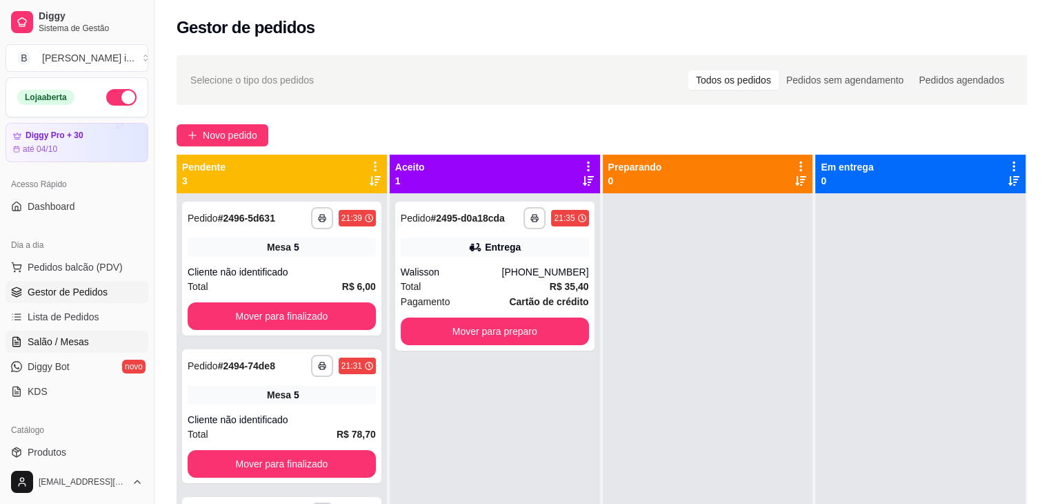
click at [30, 333] on link "Salão / Mesas" at bounding box center [77, 341] width 143 height 22
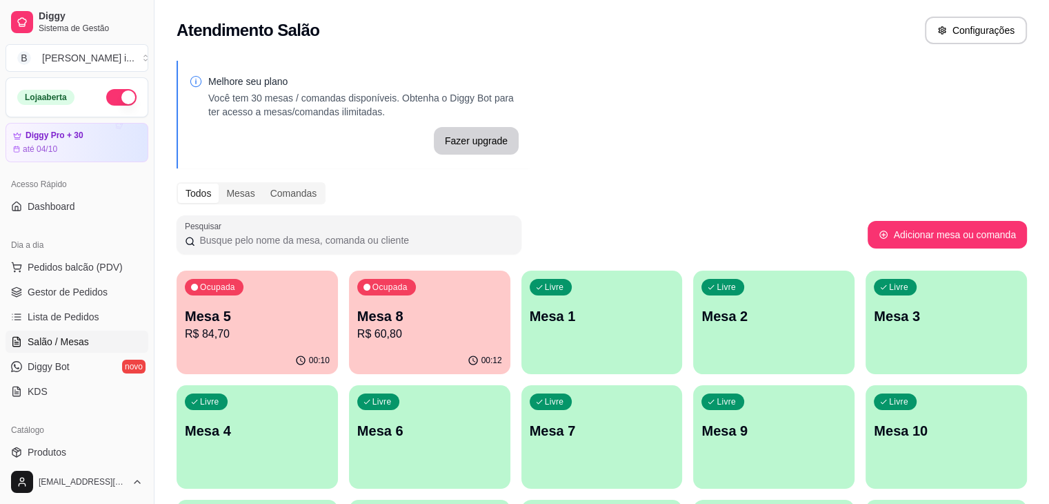
click at [377, 357] on div "00:12" at bounding box center [429, 360] width 161 height 27
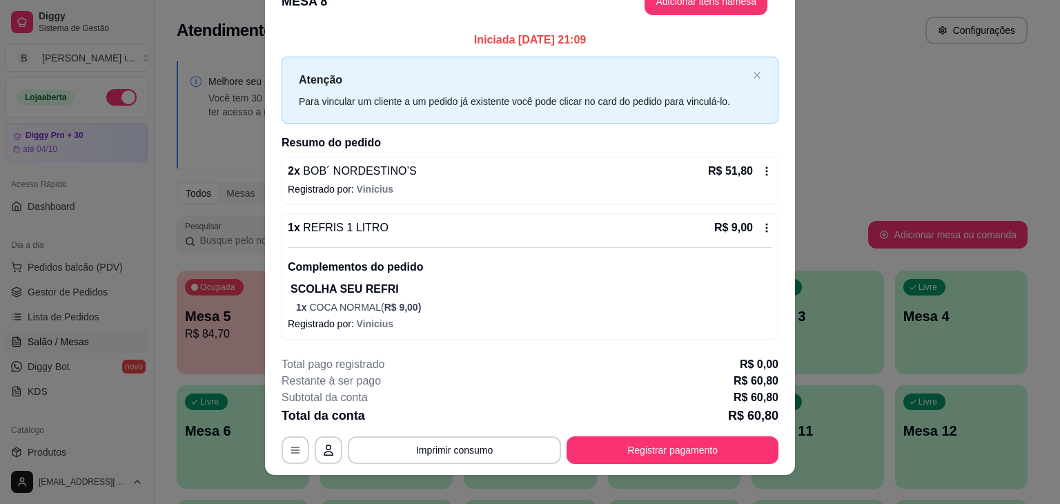
scroll to position [41, 0]
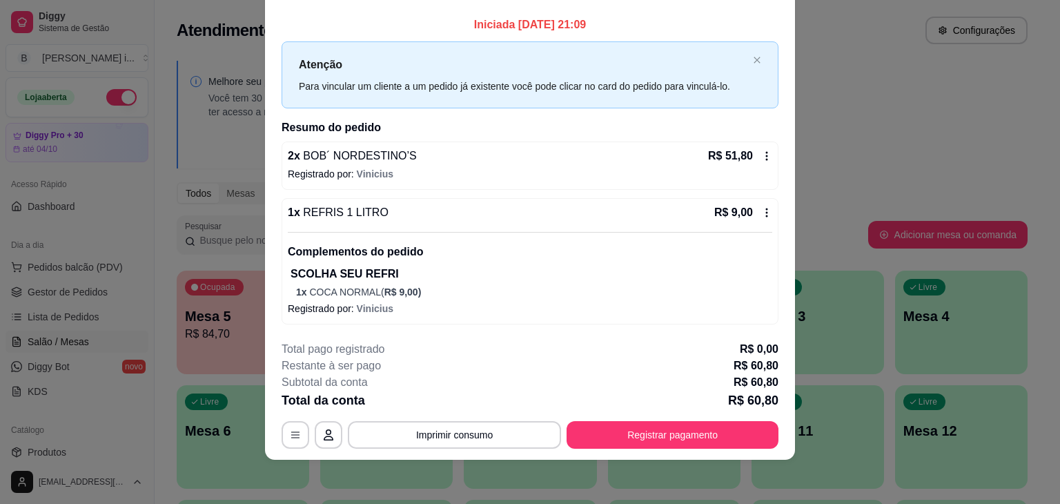
click at [755, 208] on div "R$ 9,00" at bounding box center [743, 212] width 58 height 17
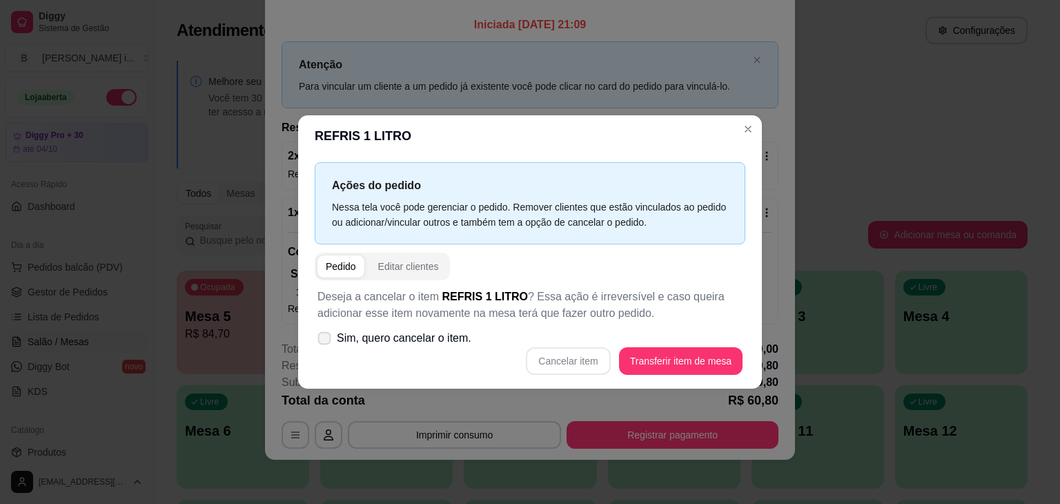
click at [456, 337] on span "Sim, quero cancelar o item." at bounding box center [404, 338] width 135 height 17
click at [326, 341] on input "Sim, quero cancelar o item." at bounding box center [321, 345] width 9 height 9
checkbox input "true"
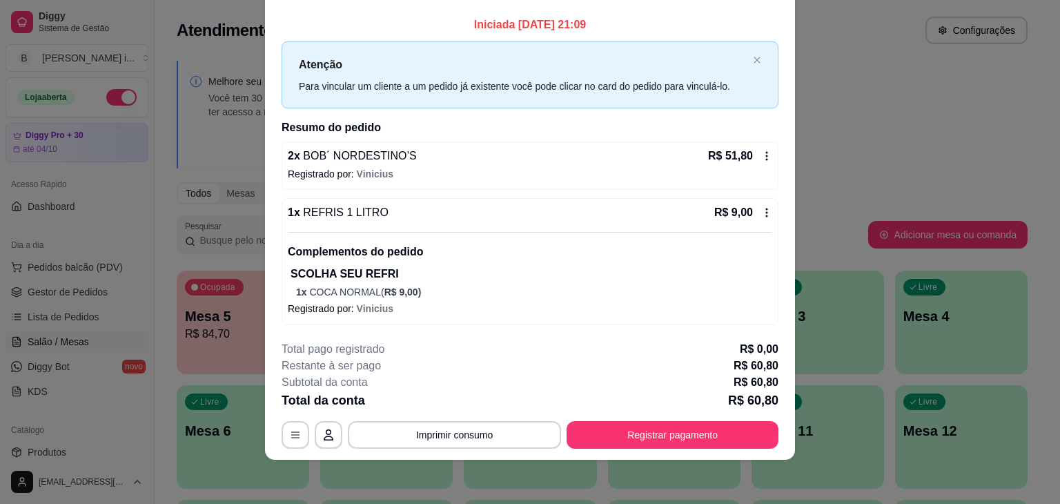
click at [761, 215] on icon at bounding box center [766, 212] width 11 height 11
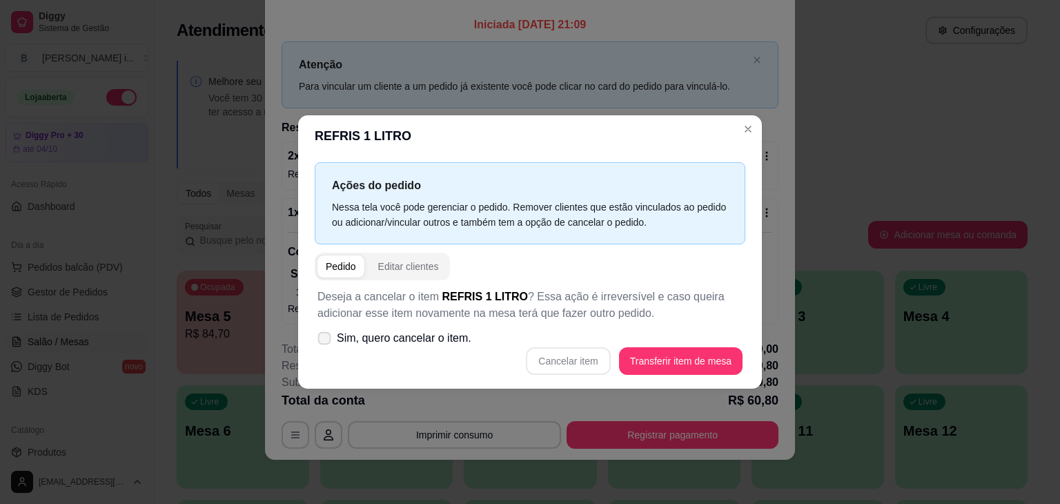
click at [453, 345] on span "Sim, quero cancelar o item." at bounding box center [404, 338] width 135 height 17
click at [326, 345] on input "Sim, quero cancelar o item." at bounding box center [321, 345] width 9 height 9
checkbox input "true"
click at [544, 354] on button "Cancelar item" at bounding box center [568, 361] width 84 height 28
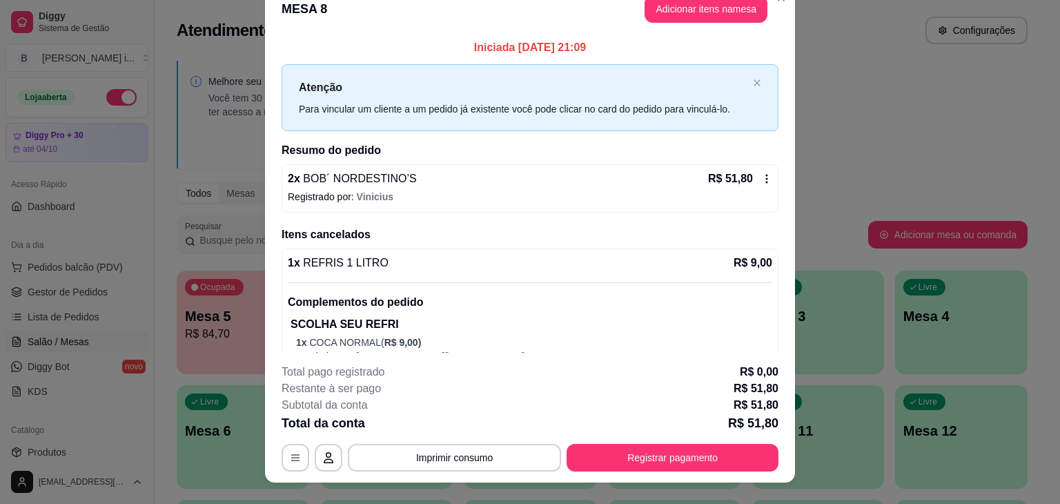
scroll to position [0, 0]
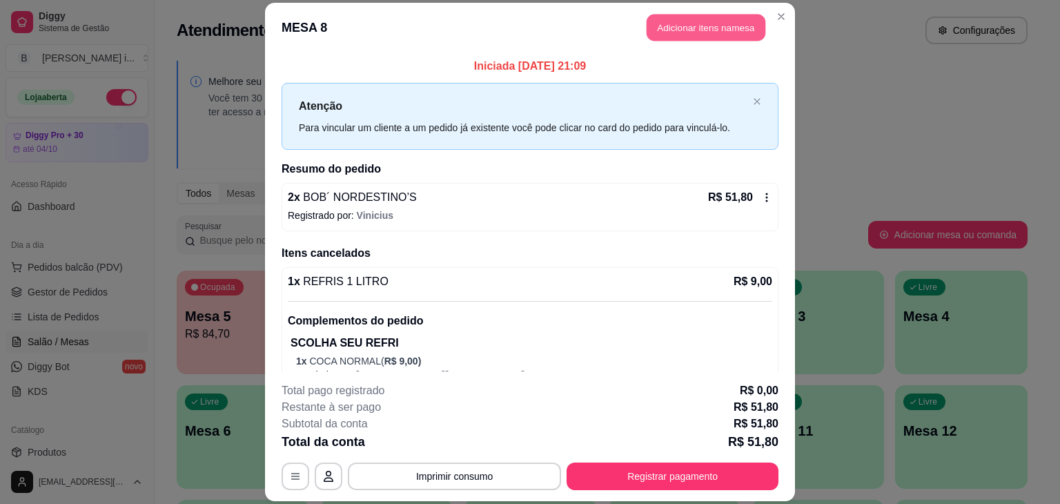
click at [688, 18] on button "Adicionar itens na mesa" at bounding box center [705, 27] width 119 height 27
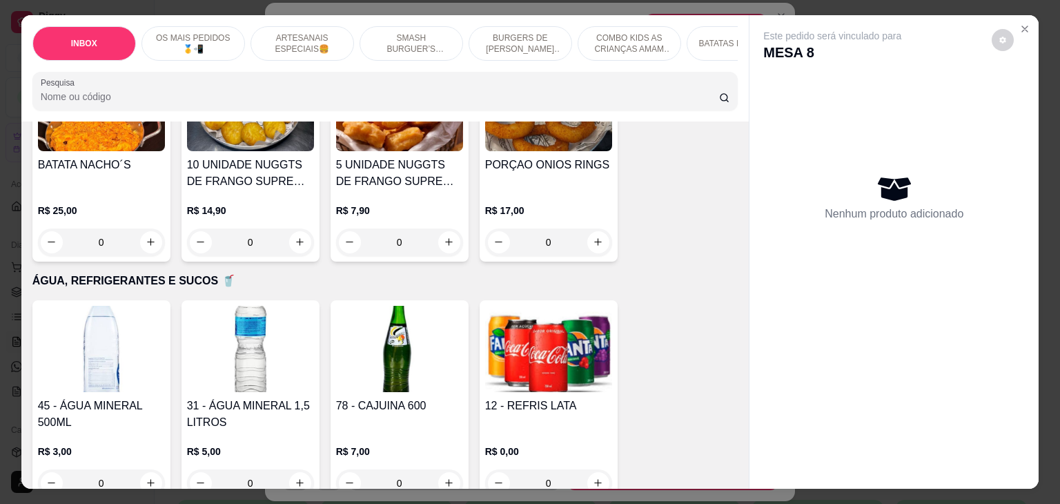
scroll to position [2806, 0]
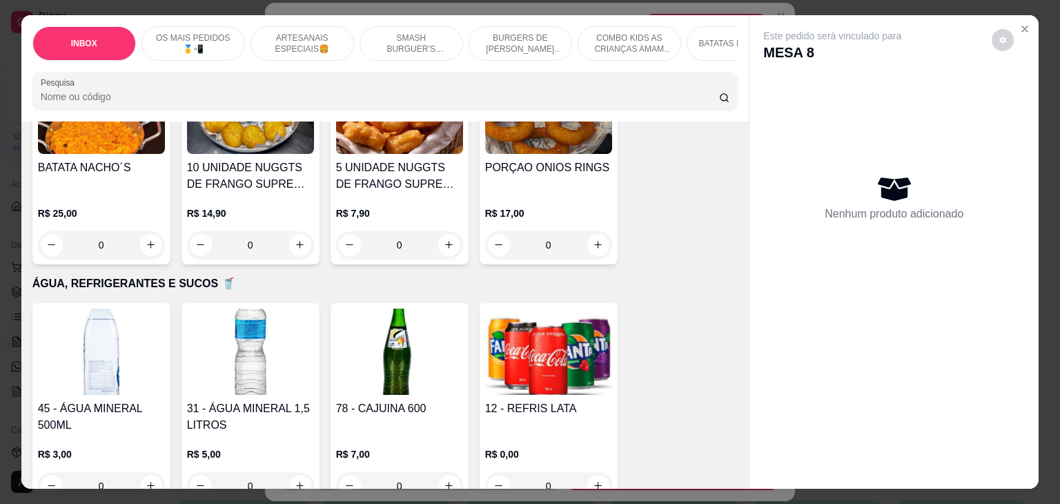
click at [568, 354] on img at bounding box center [548, 351] width 127 height 86
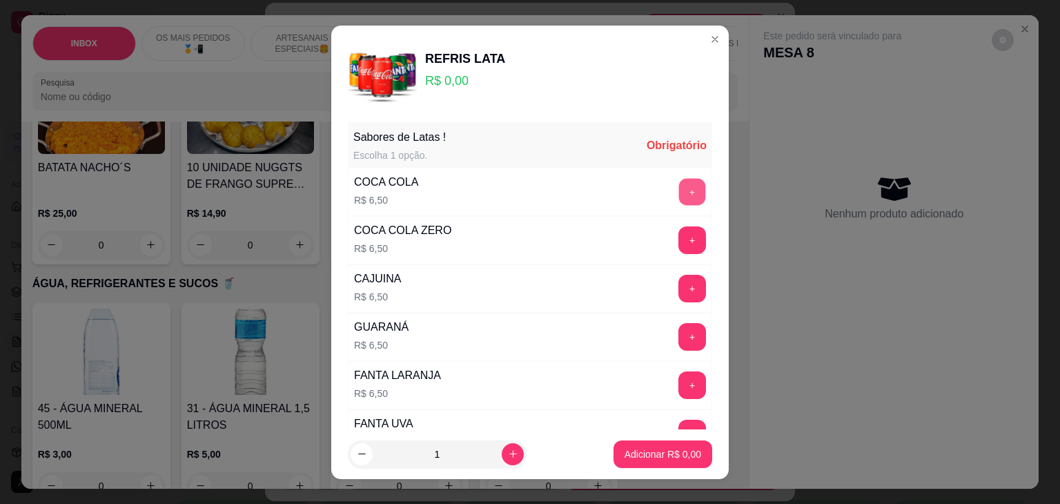
click at [679, 188] on button "+" at bounding box center [692, 191] width 27 height 27
click at [678, 188] on button "+" at bounding box center [692, 192] width 28 height 28
click at [650, 451] on p "Adicionar R$ 13,00" at bounding box center [660, 453] width 80 height 13
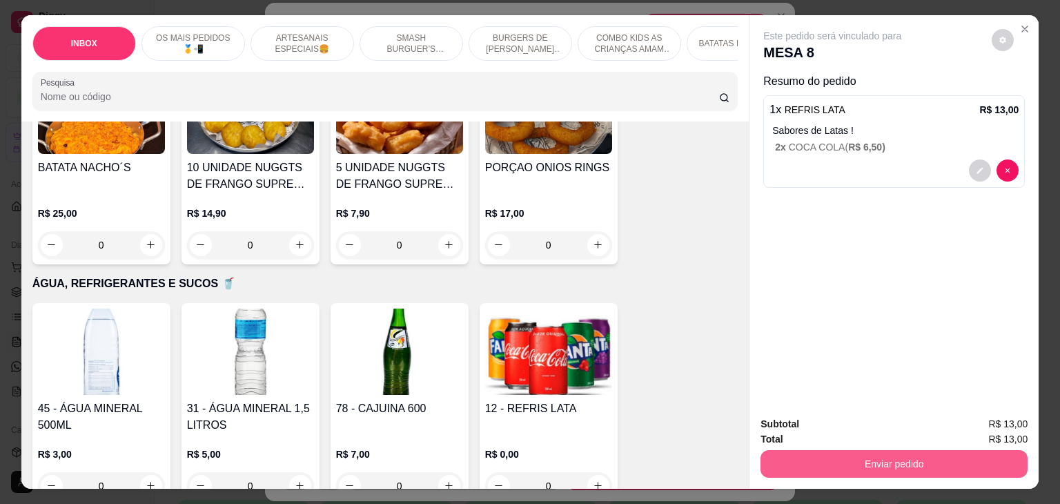
click at [895, 450] on button "Enviar pedido" at bounding box center [893, 464] width 267 height 28
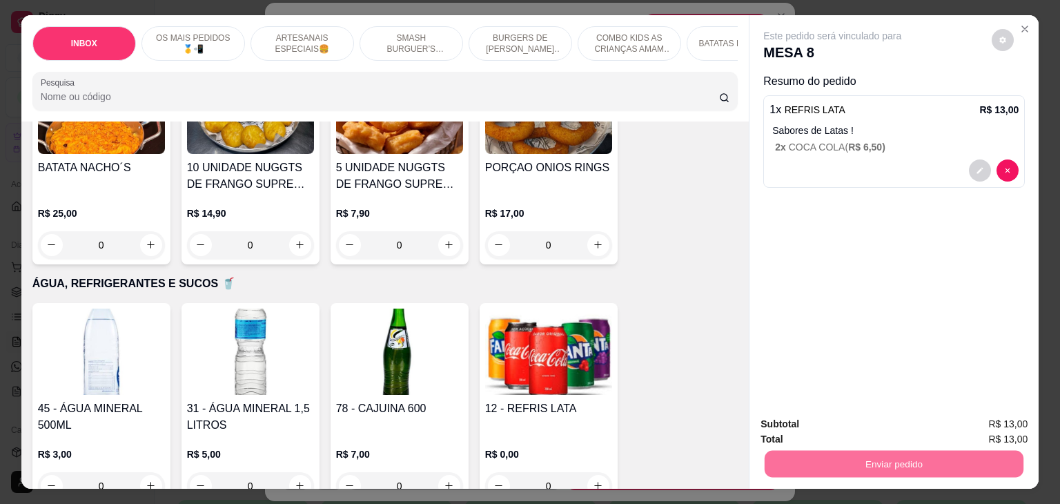
click at [882, 422] on button "Registrar cliente" at bounding box center [899, 424] width 88 height 26
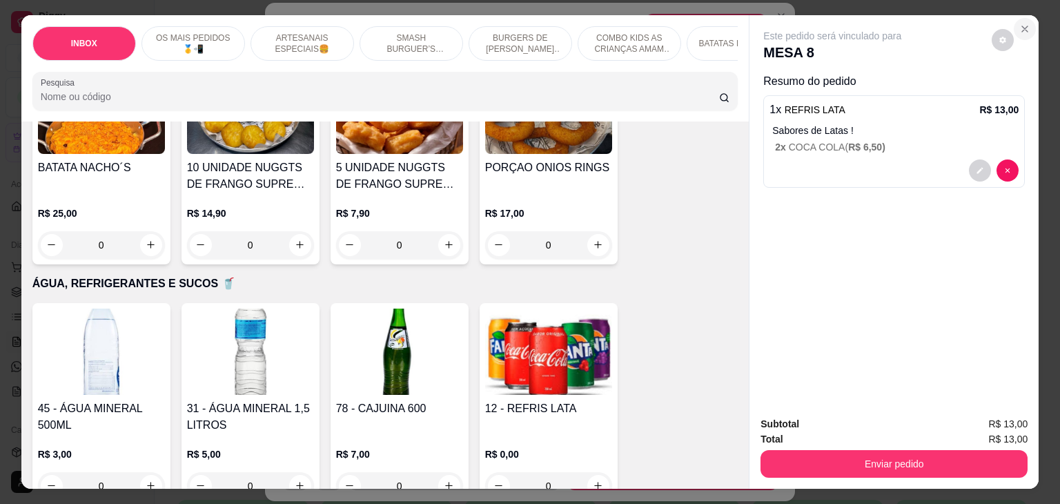
click at [1024, 23] on icon "Close" at bounding box center [1024, 28] width 11 height 11
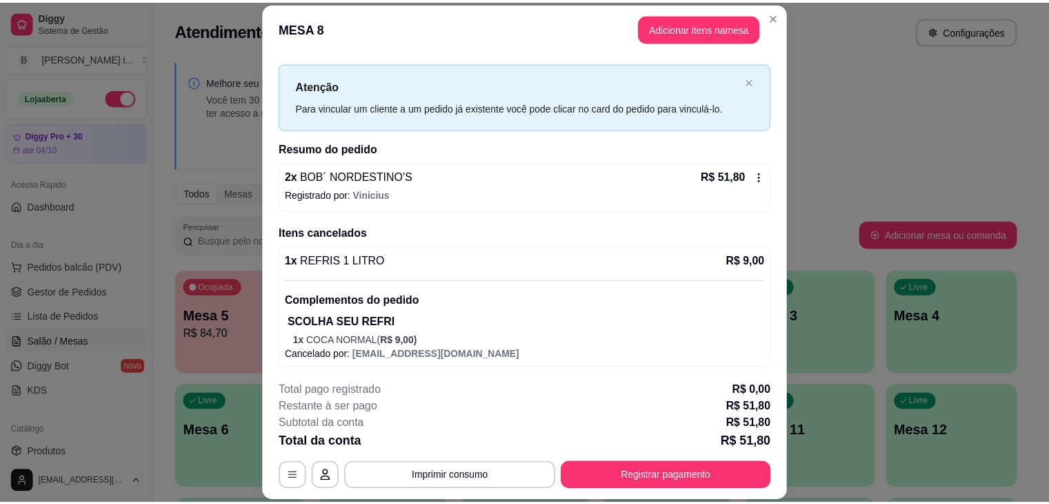
scroll to position [41, 0]
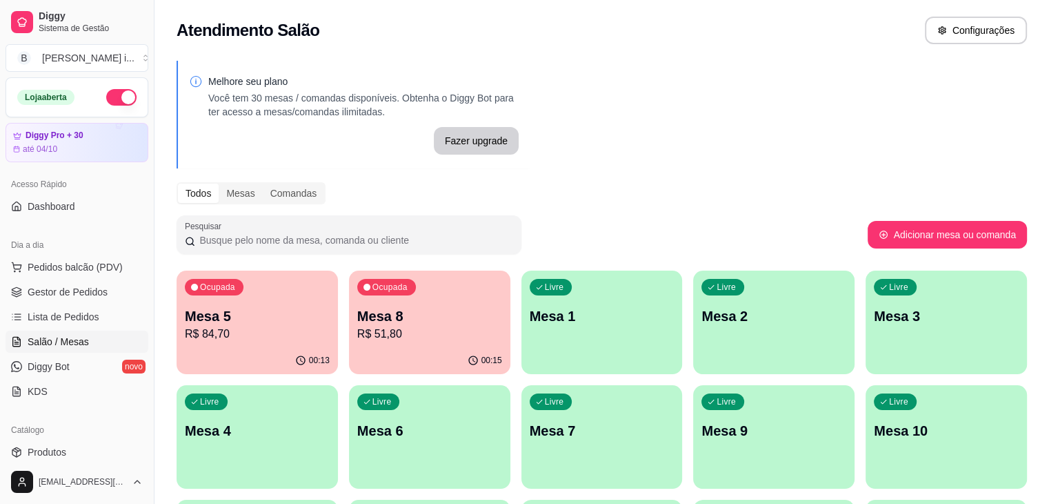
click at [389, 347] on div "00:15" at bounding box center [429, 360] width 161 height 27
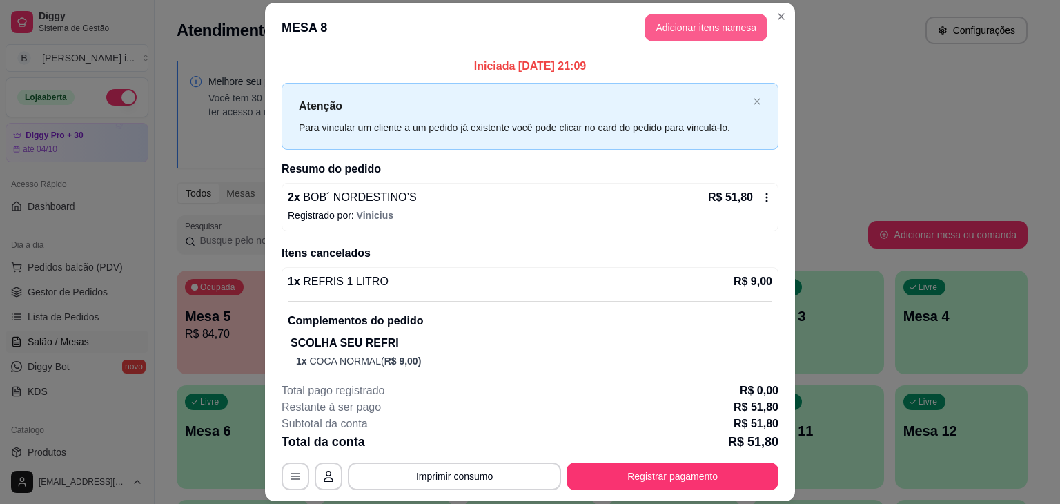
click at [669, 28] on button "Adicionar itens na mesa" at bounding box center [705, 28] width 123 height 28
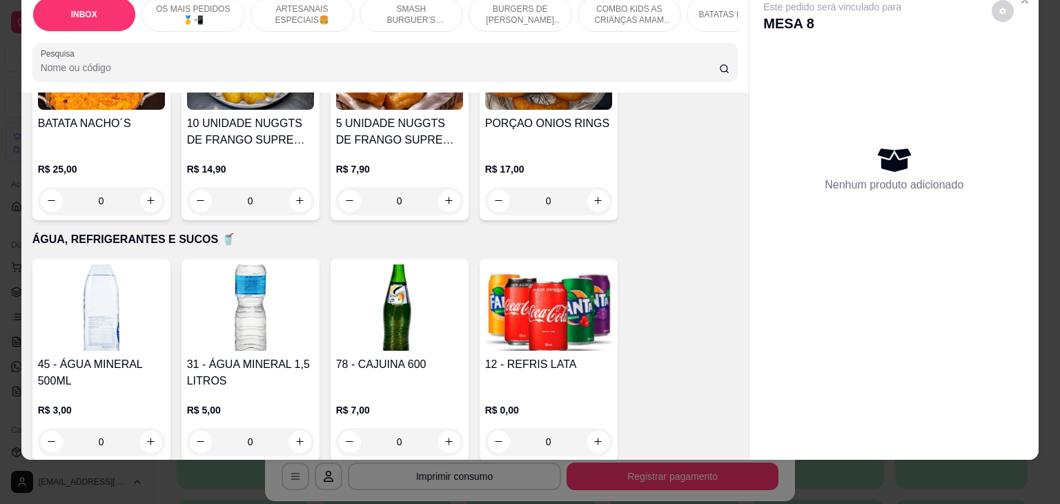
scroll to position [2828, 0]
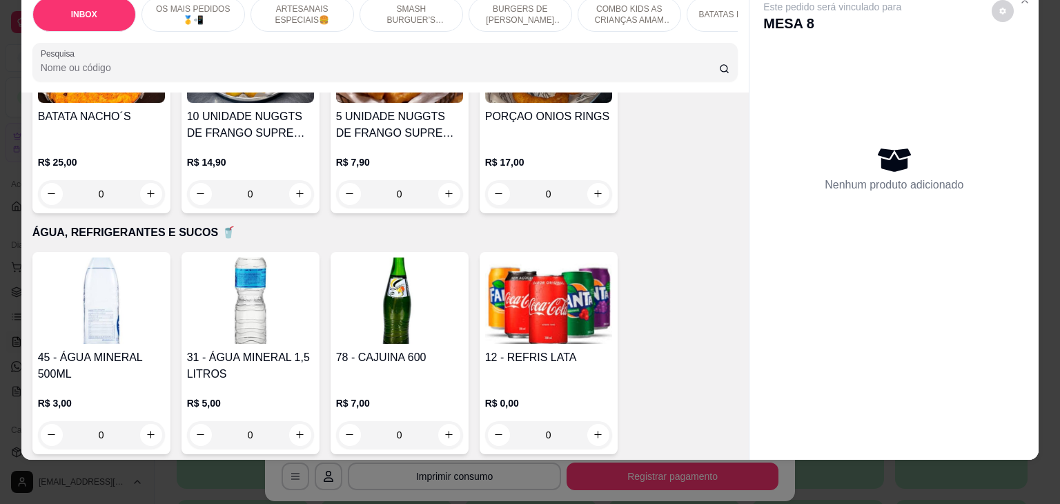
click at [541, 266] on img at bounding box center [548, 300] width 127 height 86
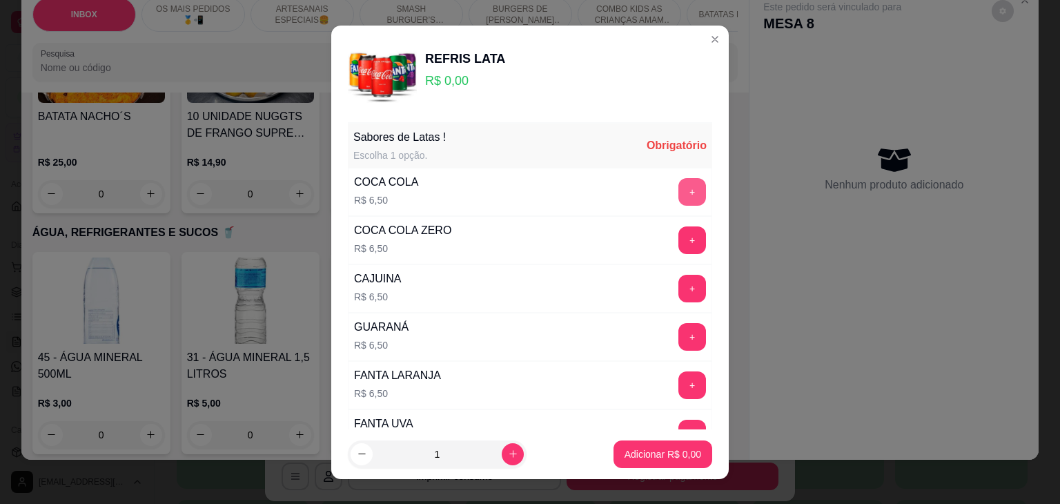
click at [678, 188] on button "+" at bounding box center [692, 192] width 28 height 28
click at [679, 188] on button "+" at bounding box center [692, 191] width 27 height 27
click at [651, 457] on p "Adicionar R$ 13,00" at bounding box center [660, 454] width 82 height 14
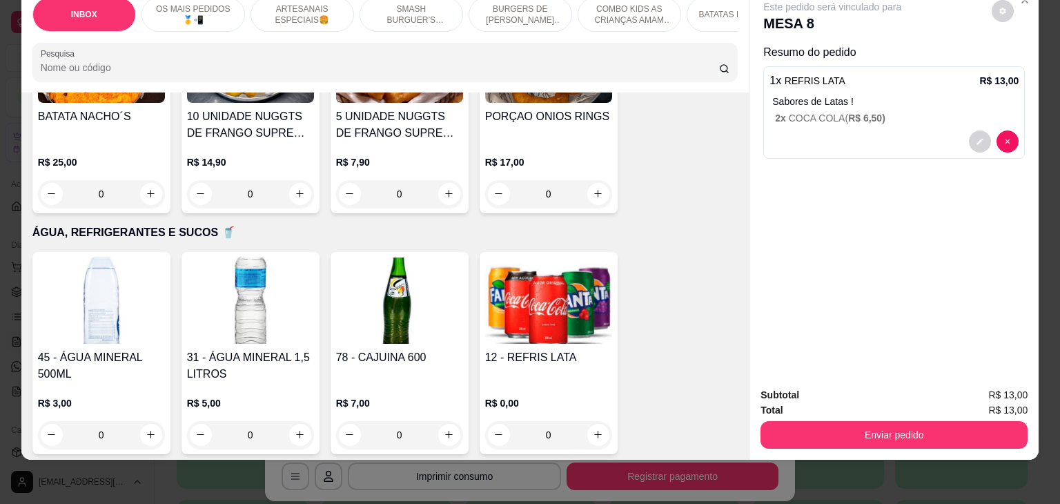
click at [844, 417] on div "Enviar pedido" at bounding box center [893, 432] width 267 height 31
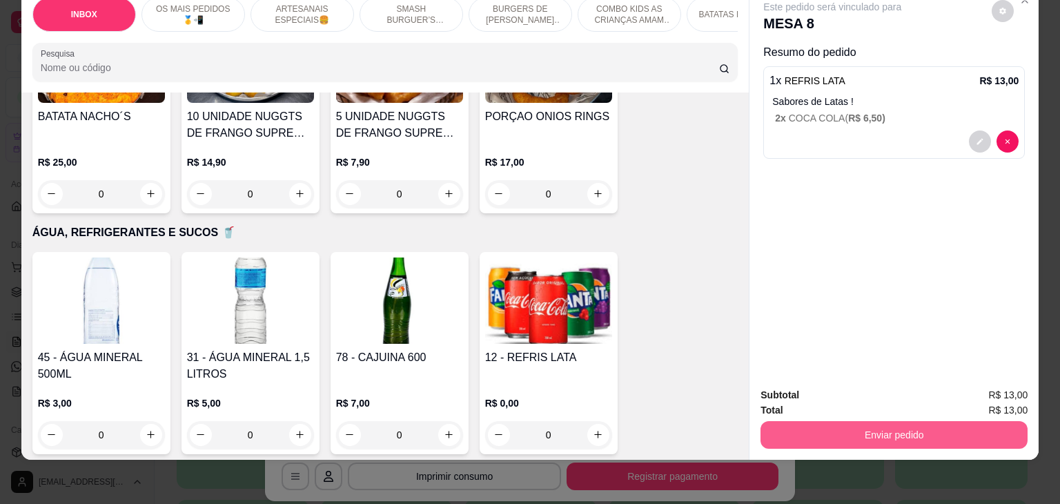
click at [843, 421] on button "Enviar pedido" at bounding box center [893, 435] width 267 height 28
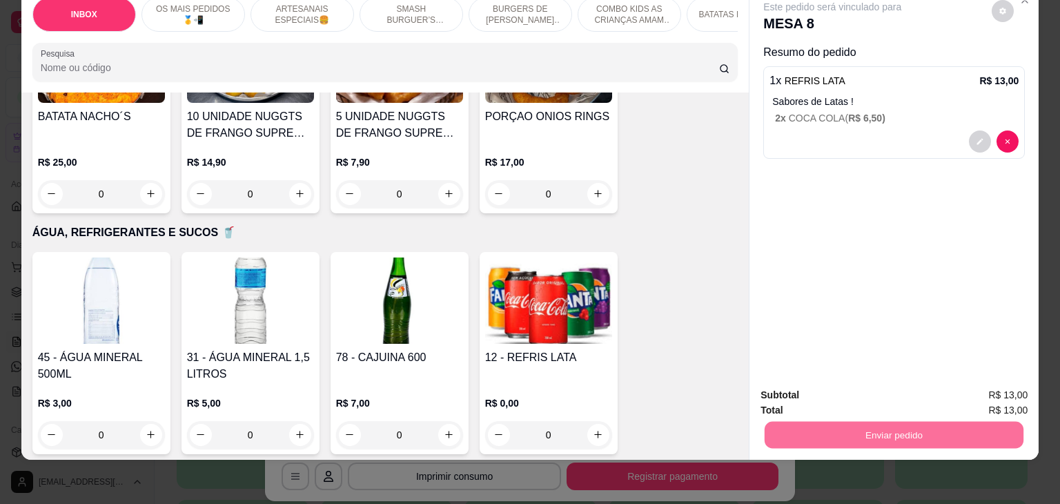
click at [873, 386] on button "Registrar cliente" at bounding box center [898, 390] width 91 height 26
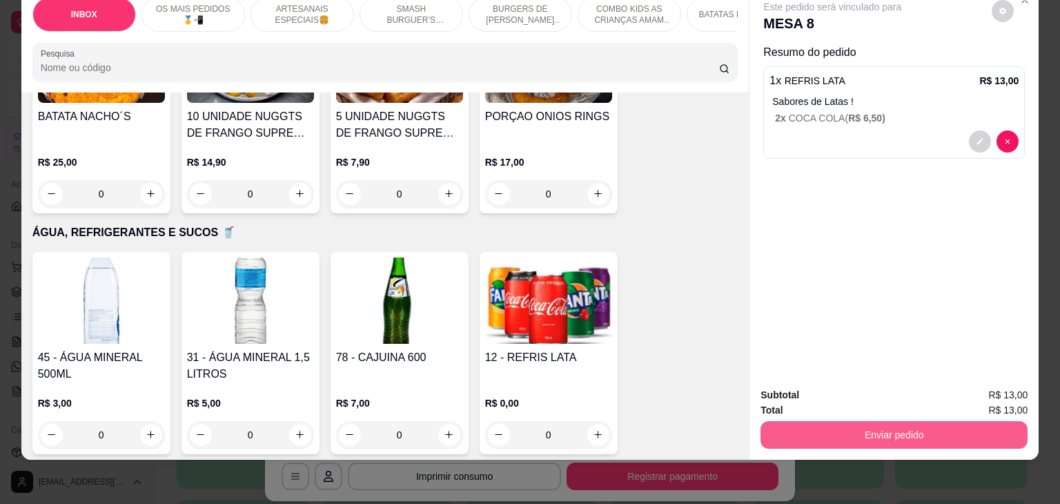
click at [878, 424] on button "Enviar pedido" at bounding box center [893, 435] width 267 height 28
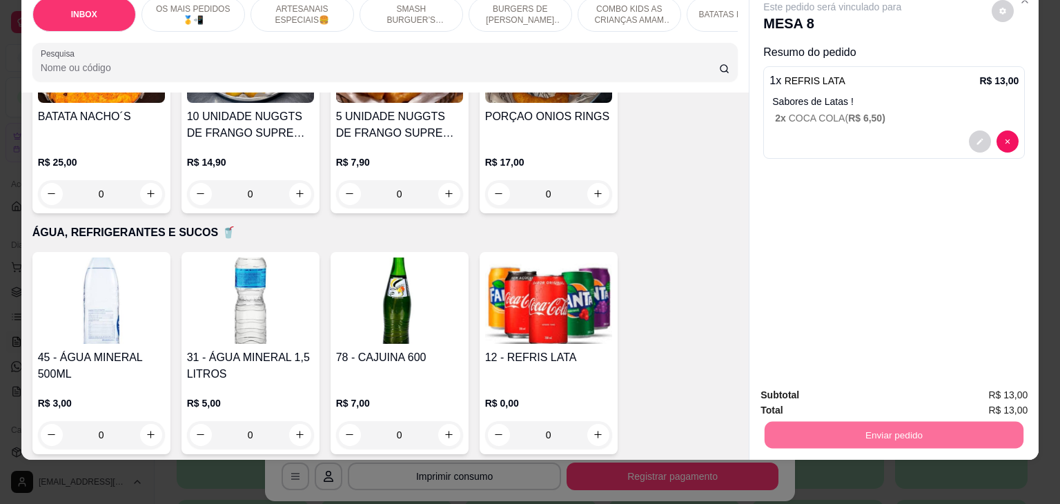
click at [1024, 390] on button "Enviar pedido" at bounding box center [991, 390] width 76 height 26
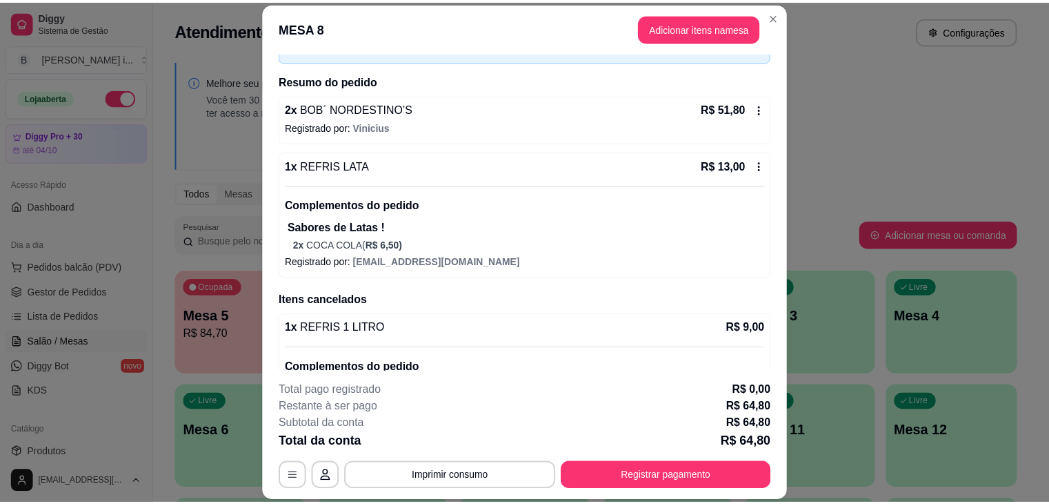
scroll to position [155, 0]
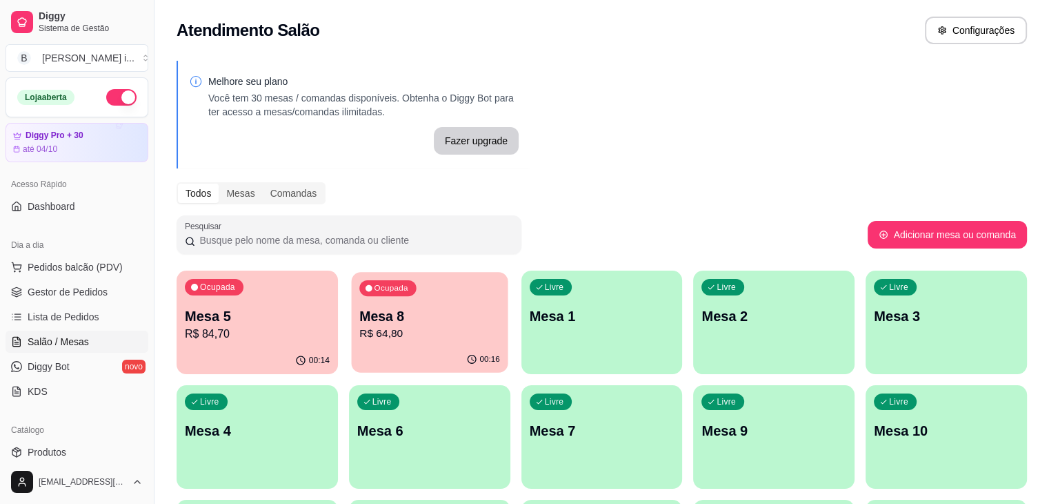
click at [373, 317] on p "Mesa 8" at bounding box center [429, 316] width 141 height 19
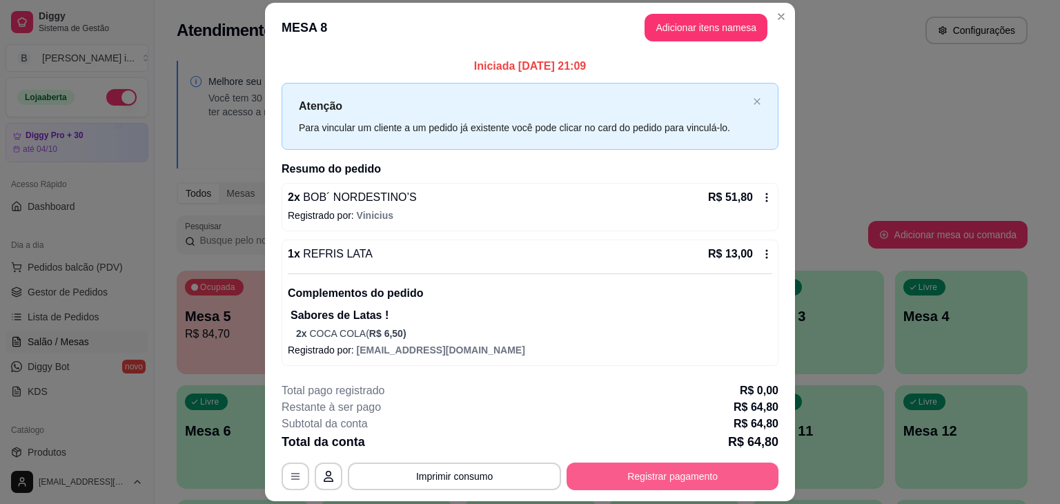
click at [640, 472] on button "Registrar pagamento" at bounding box center [672, 476] width 212 height 28
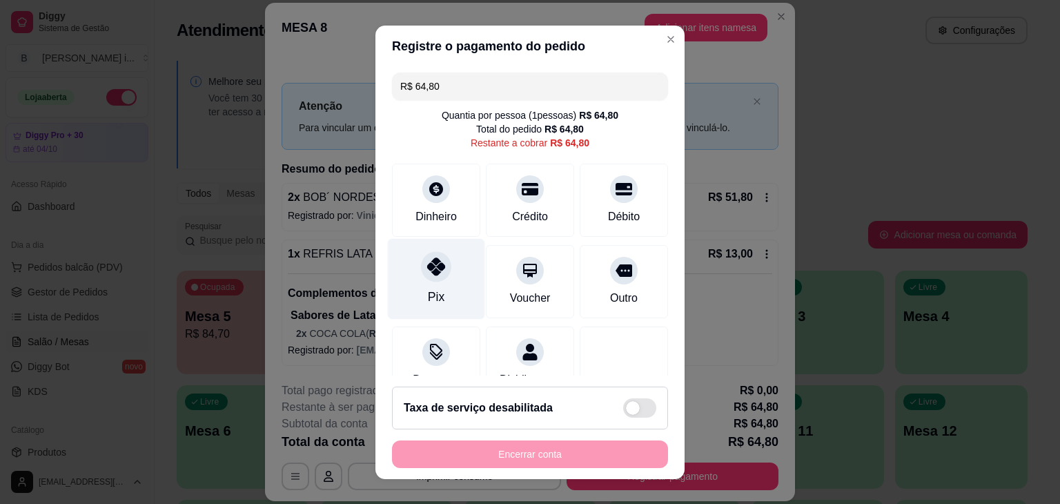
click at [444, 301] on div "Pix" at bounding box center [436, 278] width 97 height 81
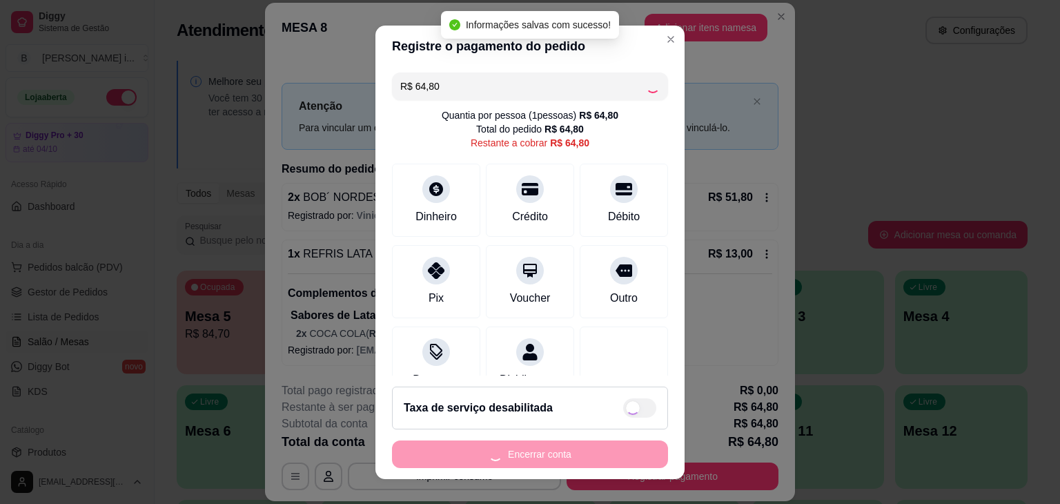
type input "R$ 0,00"
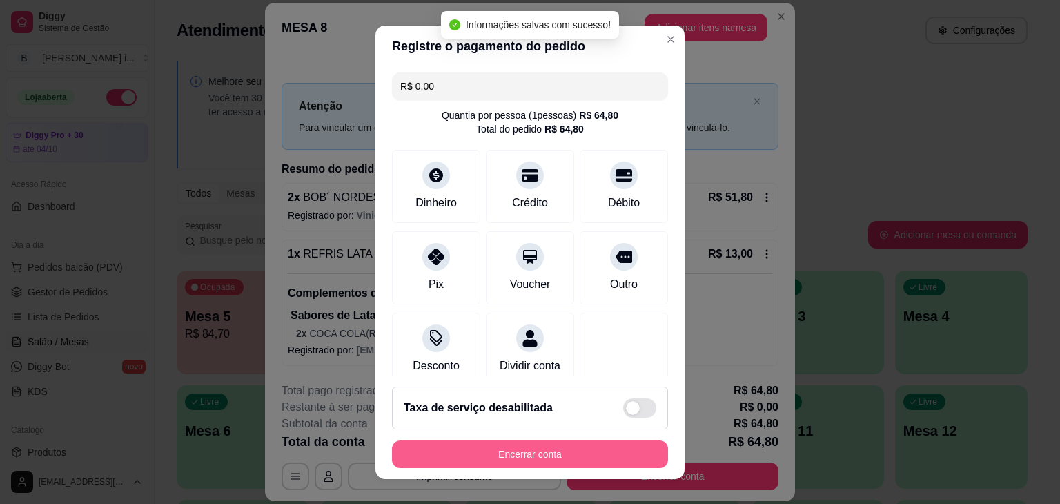
click at [520, 457] on button "Encerrar conta" at bounding box center [530, 454] width 276 height 28
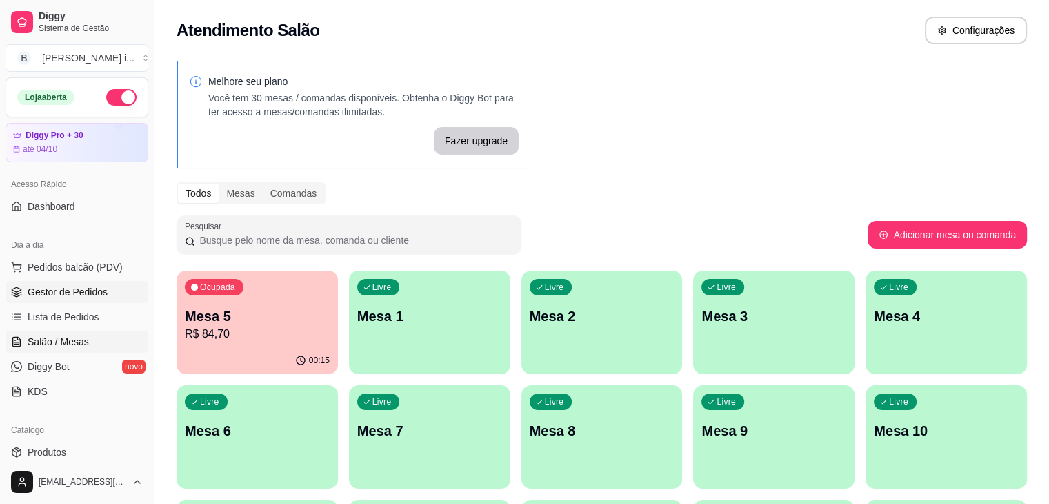
click at [88, 297] on span "Gestor de Pedidos" at bounding box center [68, 292] width 80 height 14
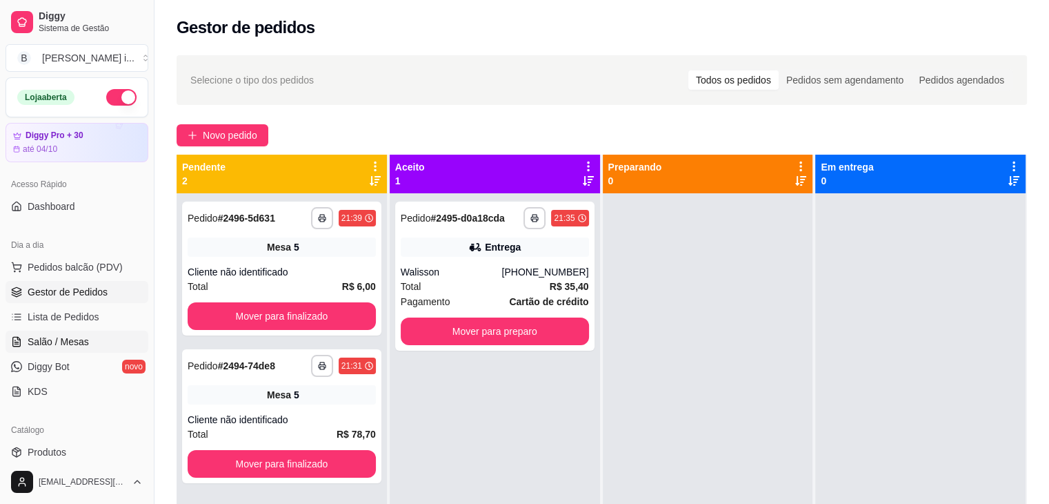
click at [67, 333] on link "Salão / Mesas" at bounding box center [77, 341] width 143 height 22
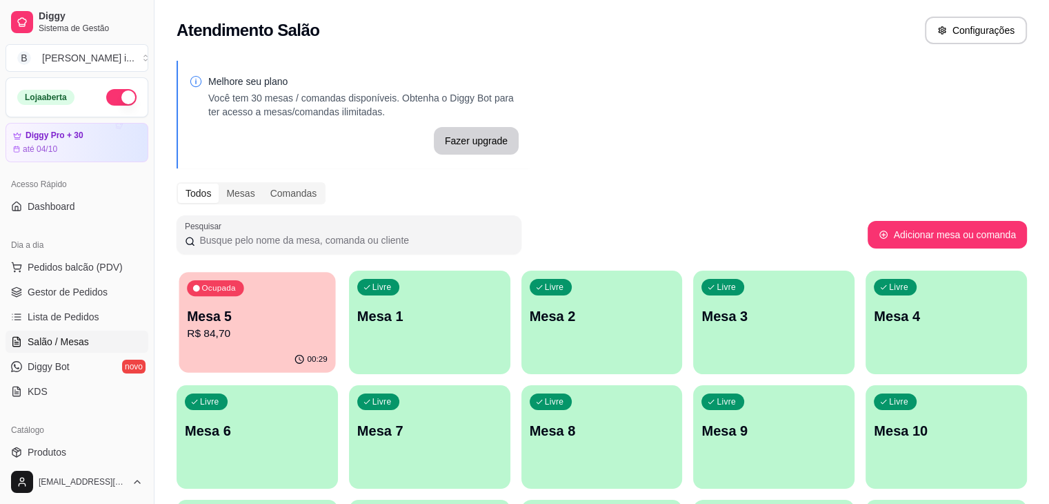
click at [265, 351] on div "00:29" at bounding box center [257, 359] width 157 height 26
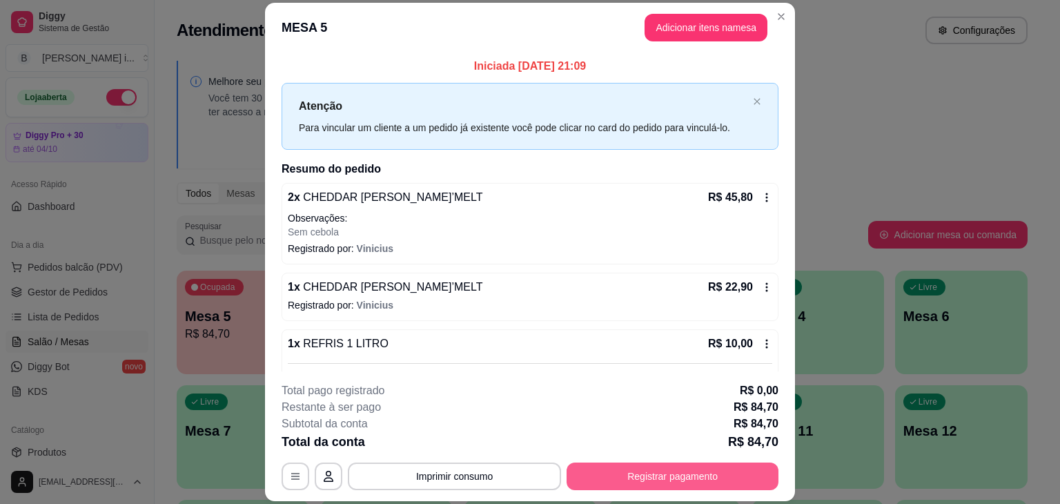
click at [597, 483] on button "Registrar pagamento" at bounding box center [672, 476] width 212 height 28
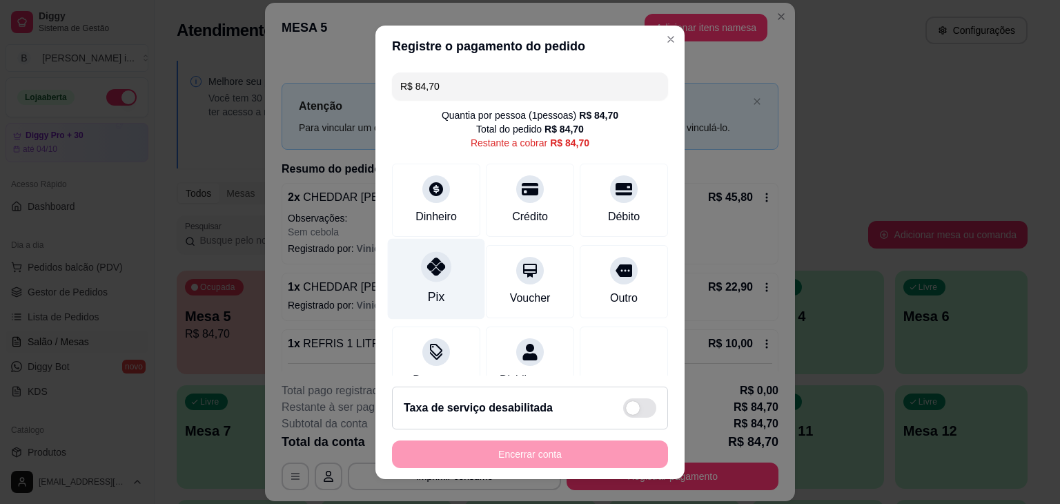
click at [422, 280] on div "Pix" at bounding box center [436, 278] width 97 height 81
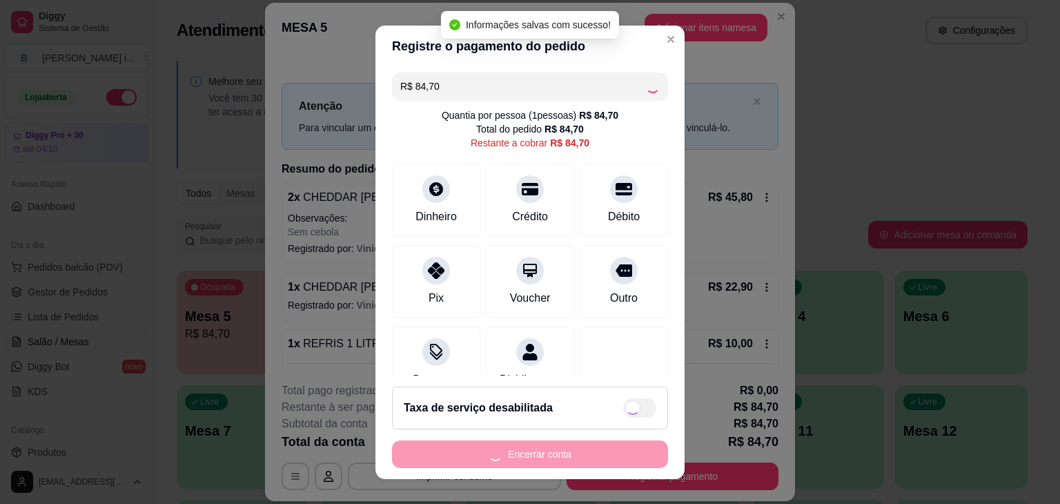
type input "R$ 0,00"
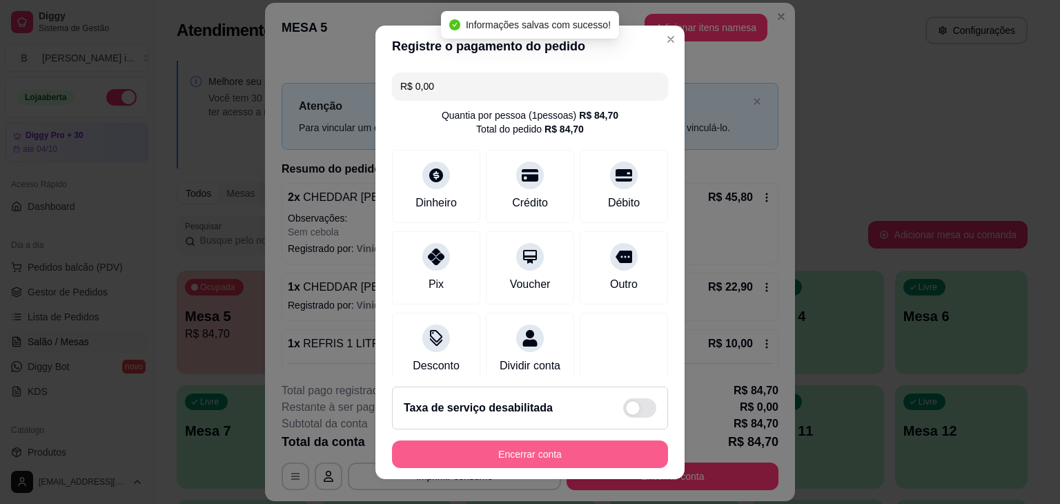
click at [529, 459] on button "Encerrar conta" at bounding box center [530, 454] width 276 height 28
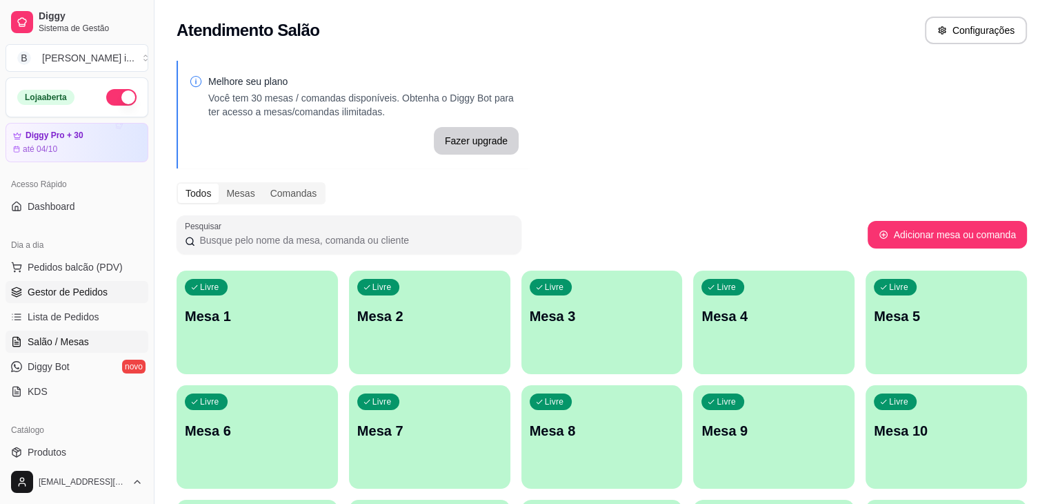
click at [101, 299] on link "Gestor de Pedidos" at bounding box center [77, 292] width 143 height 22
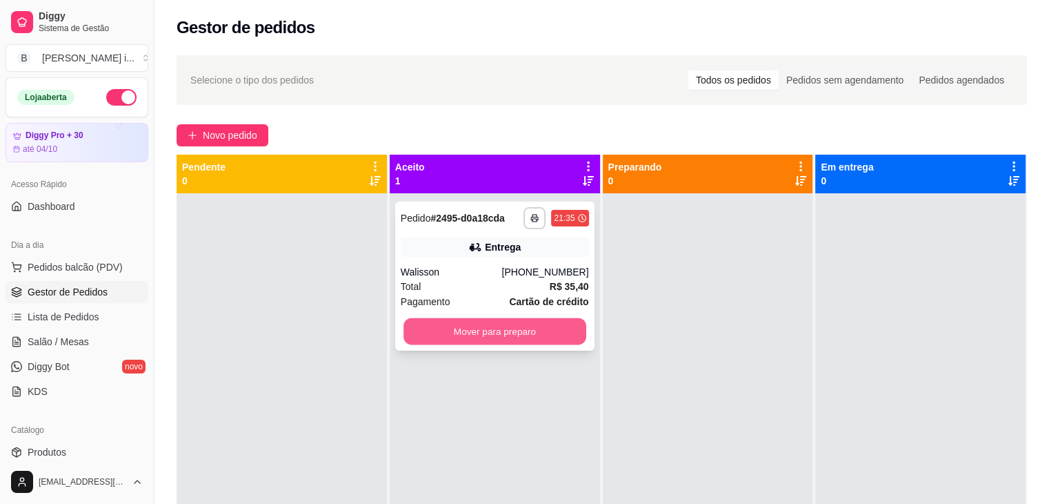
click at [505, 329] on button "Mover para preparo" at bounding box center [495, 331] width 183 height 27
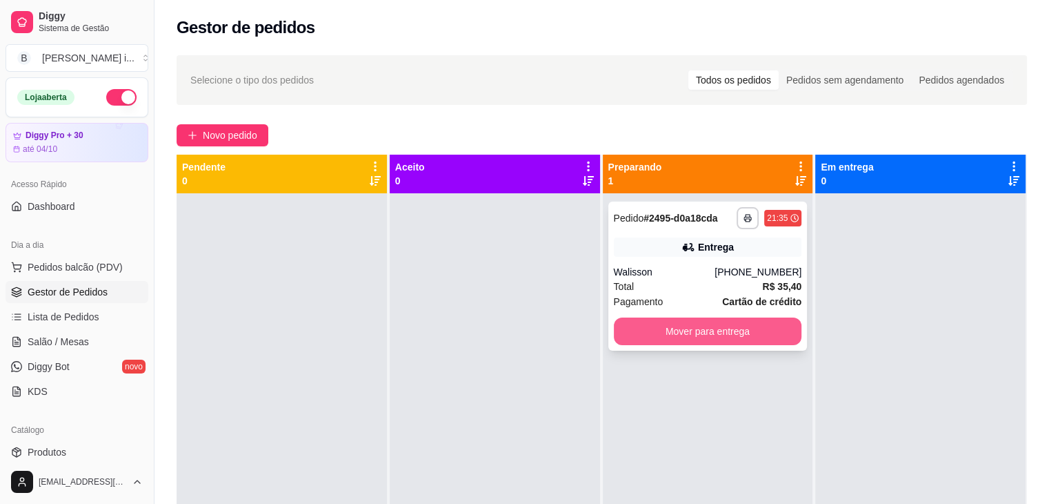
click at [686, 332] on button "Mover para entrega" at bounding box center [708, 331] width 188 height 28
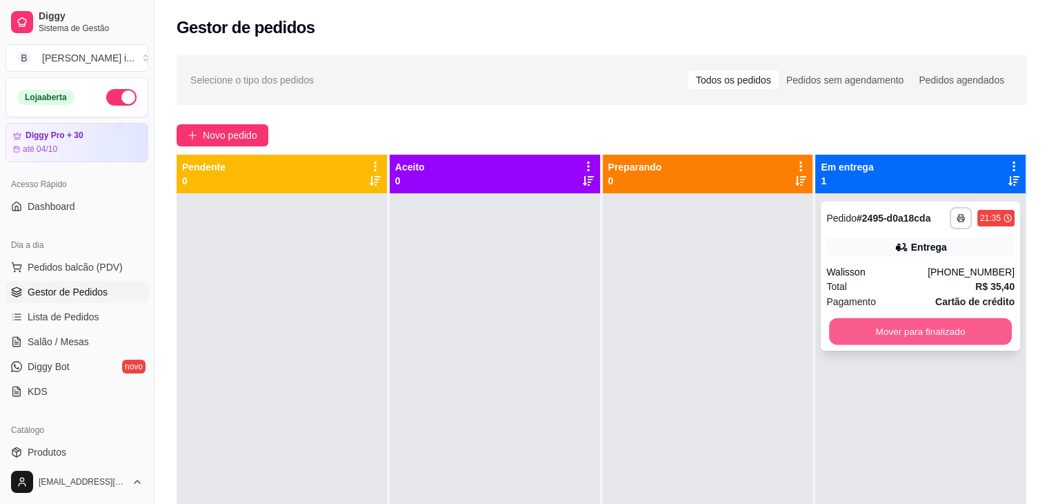
click at [941, 339] on button "Mover para finalizado" at bounding box center [920, 331] width 183 height 27
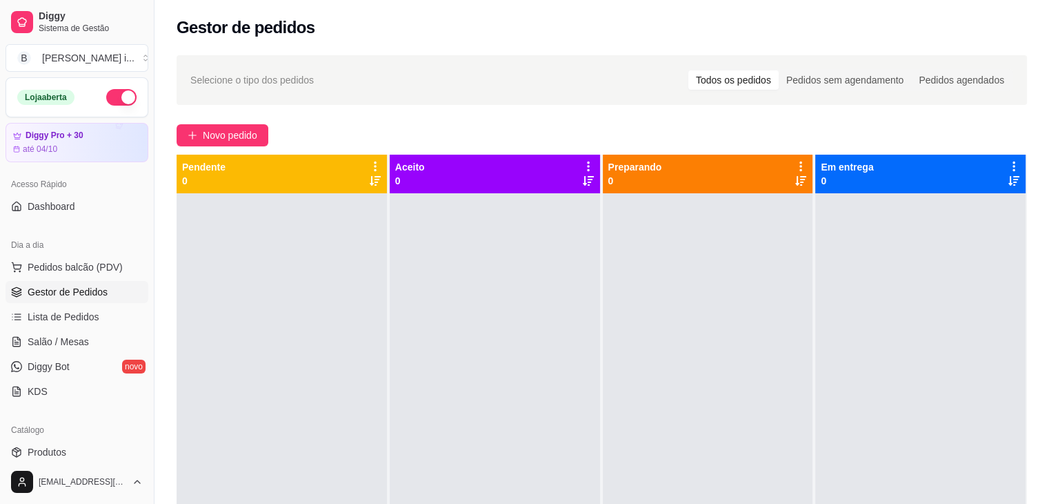
click at [106, 97] on button "button" at bounding box center [121, 97] width 30 height 17
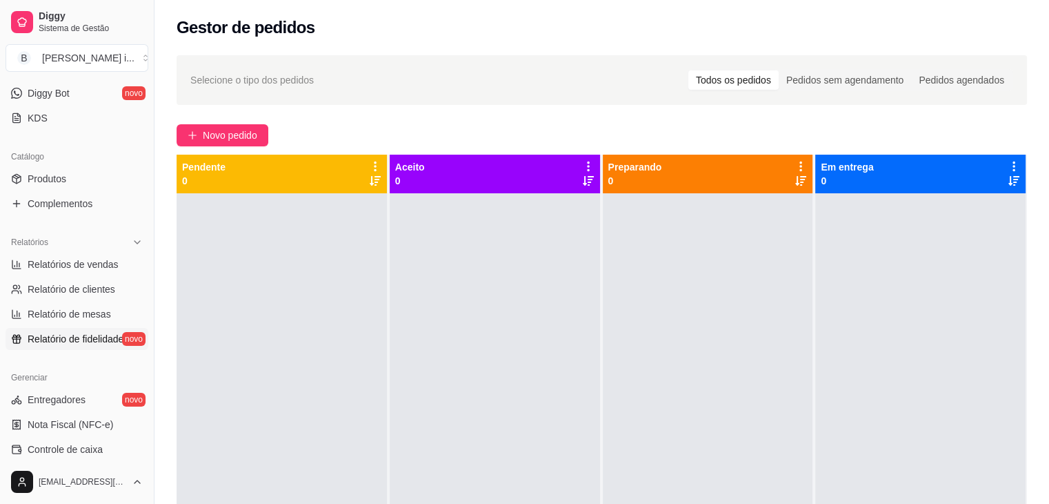
scroll to position [276, 0]
click at [94, 260] on span "Relatórios de vendas" at bounding box center [73, 262] width 91 height 14
select select "ALL"
select select "0"
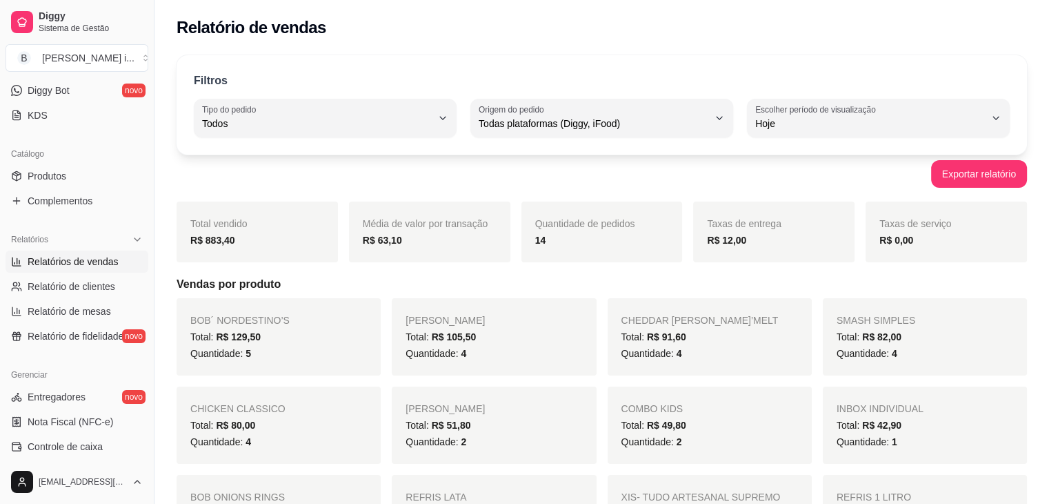
click at [985, 79] on div "Filtros" at bounding box center [602, 81] width 816 height 18
